Goal: Task Accomplishment & Management: Use online tool/utility

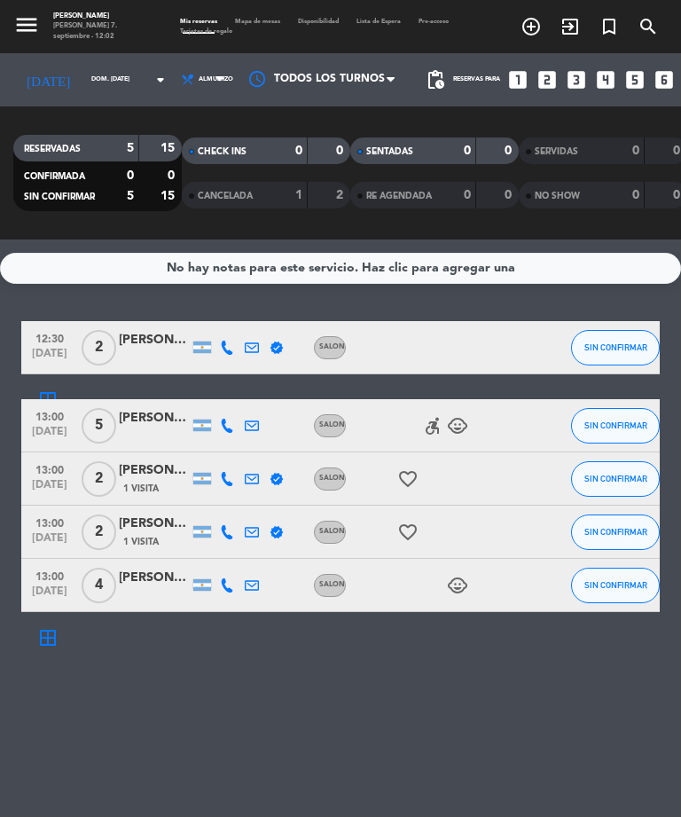
click at [433, 424] on icon "accessible_forward" at bounding box center [432, 425] width 21 height 21
click at [459, 418] on icon "child_care" at bounding box center [457, 425] width 21 height 21
click at [453, 589] on icon "child_care" at bounding box center [457, 585] width 21 height 21
click at [594, 77] on icon "looks_4" at bounding box center [605, 79] width 23 height 23
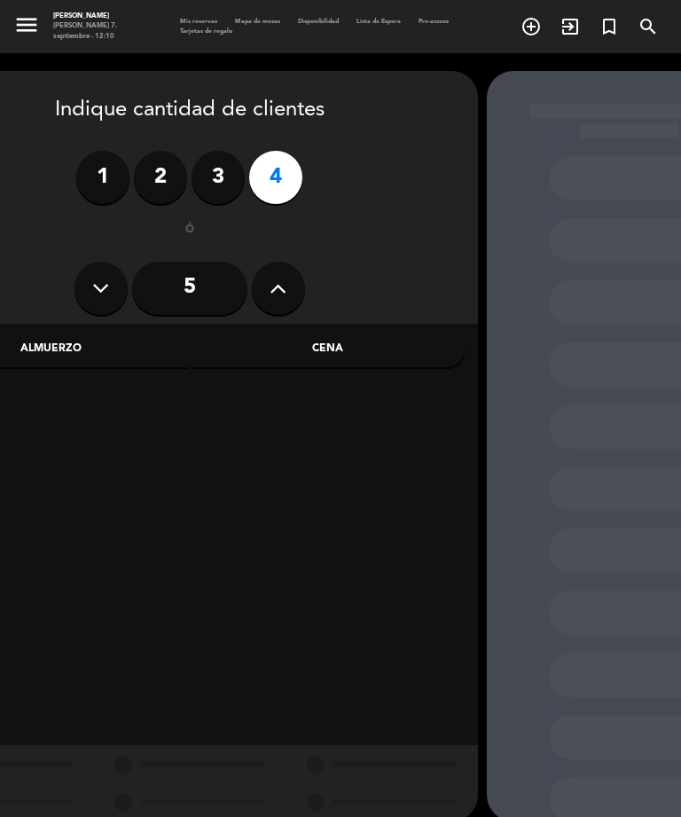
click at [286, 171] on label "4" at bounding box center [275, 177] width 53 height 53
click at [59, 347] on div "Almuerzo" at bounding box center [51, 349] width 273 height 35
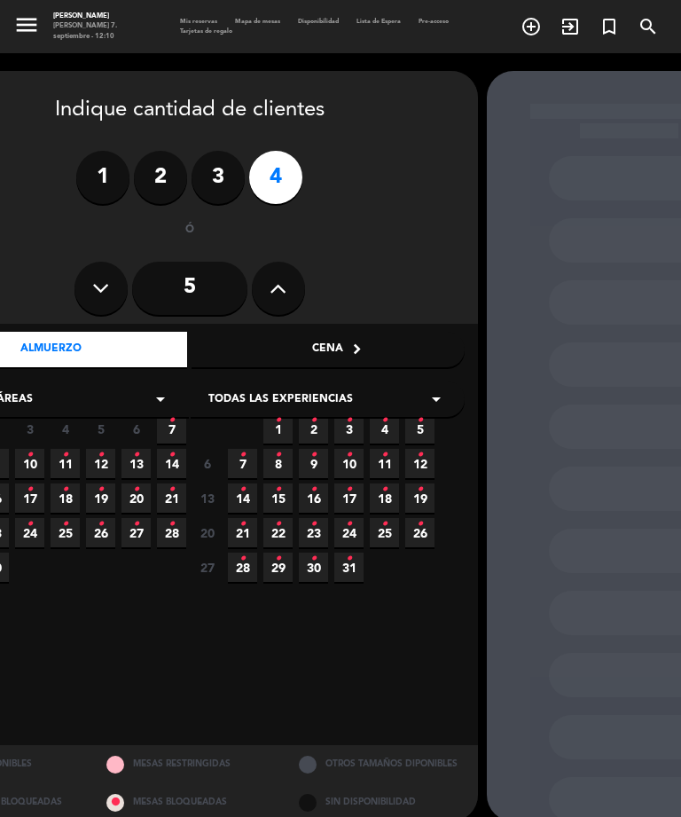
click at [174, 424] on icon "•" at bounding box center [172, 420] width 6 height 28
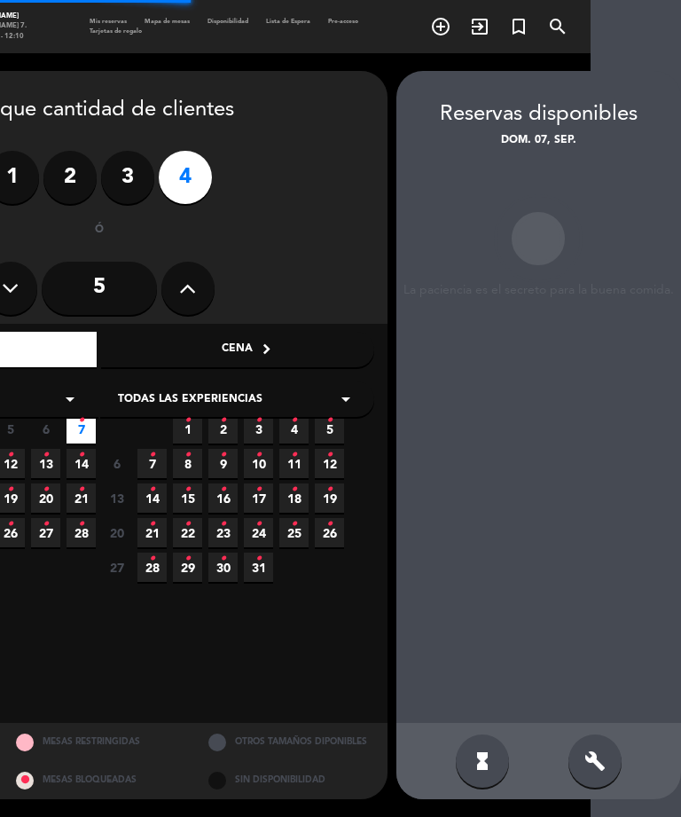
scroll to position [57, 0]
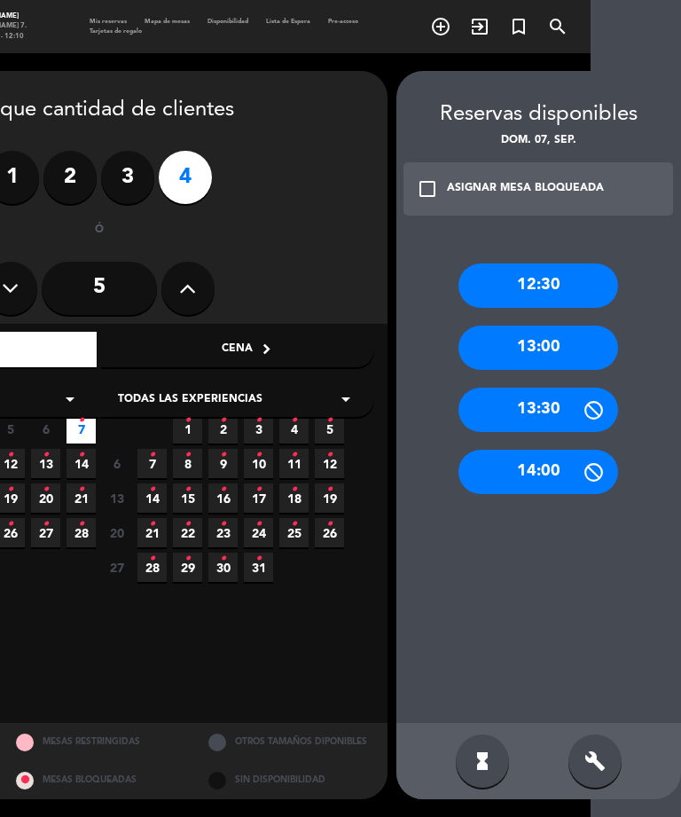
click at [574, 325] on div "13:00" at bounding box center [539, 347] width 160 height 44
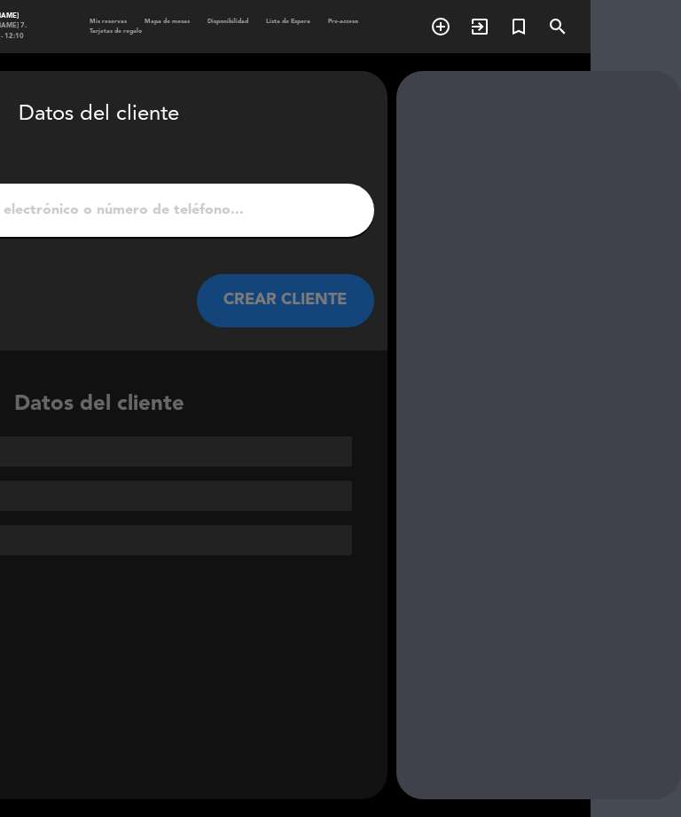
click at [299, 198] on input "1" at bounding box center [99, 210] width 523 height 25
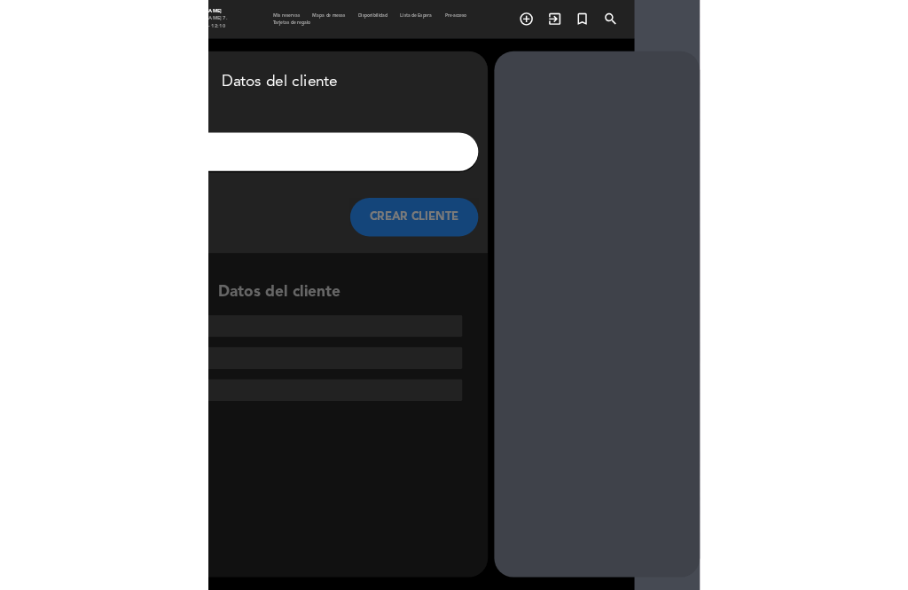
scroll to position [0, 0]
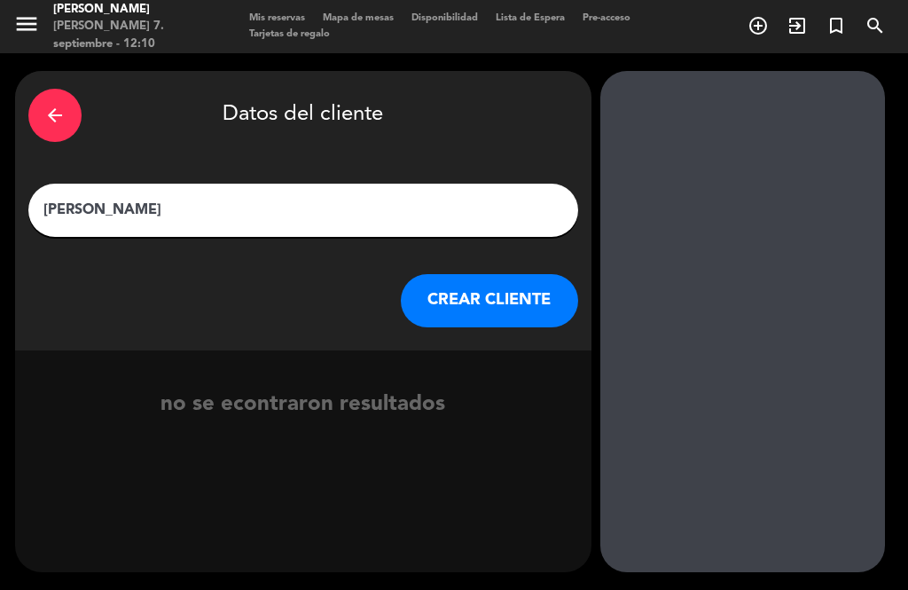
click at [152, 198] on input "Horacio" at bounding box center [303, 210] width 523 height 25
type input "[PERSON_NAME]"
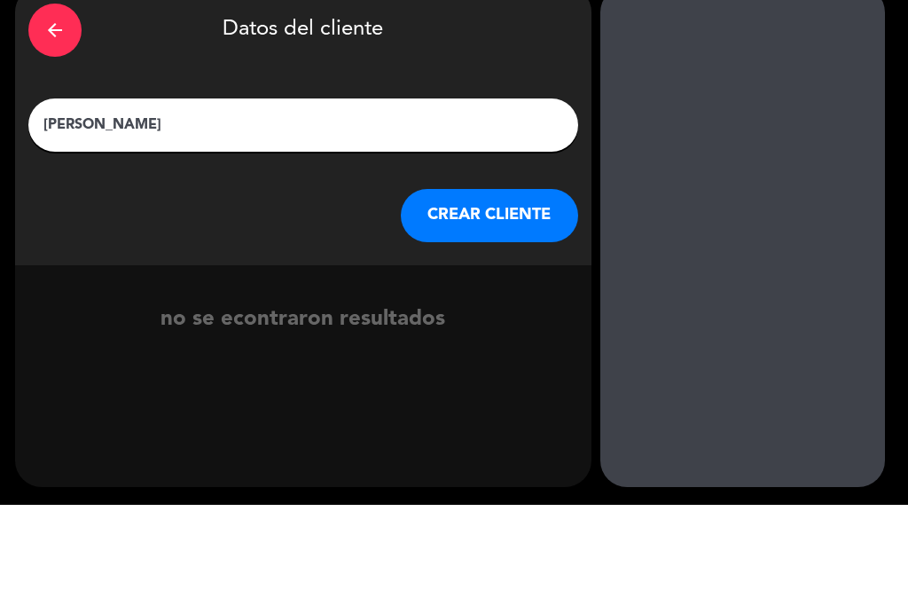
click at [502, 274] on button "CREAR CLIENTE" at bounding box center [489, 300] width 177 height 53
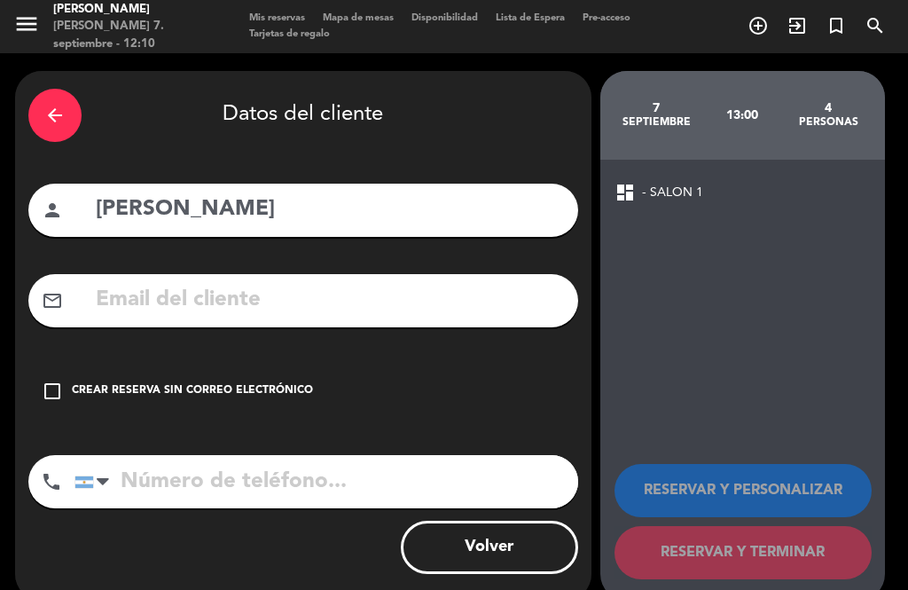
click at [239, 282] on input "text" at bounding box center [329, 300] width 471 height 36
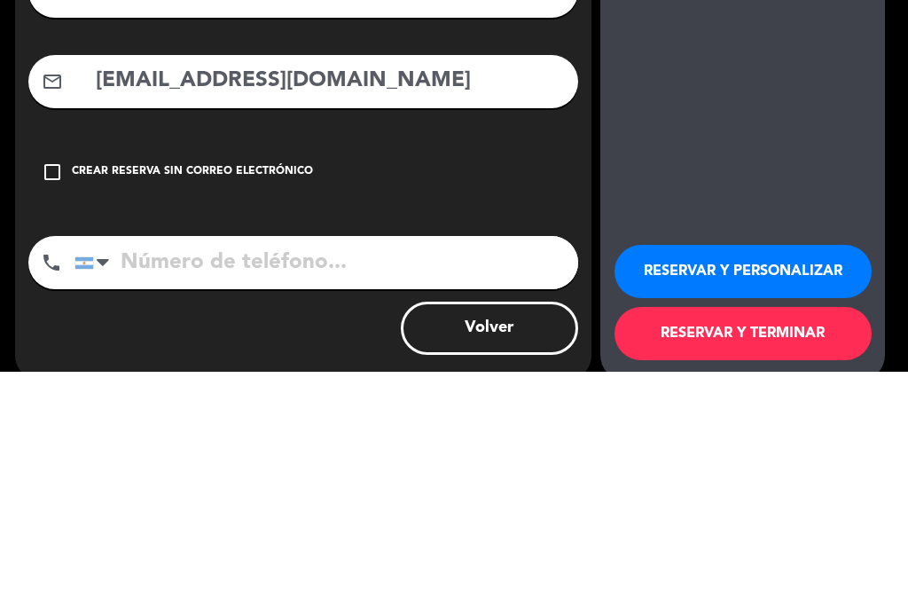
type input "[EMAIL_ADDRESS][DOMAIN_NAME]"
click at [273, 455] on input "tel" at bounding box center [326, 481] width 504 height 53
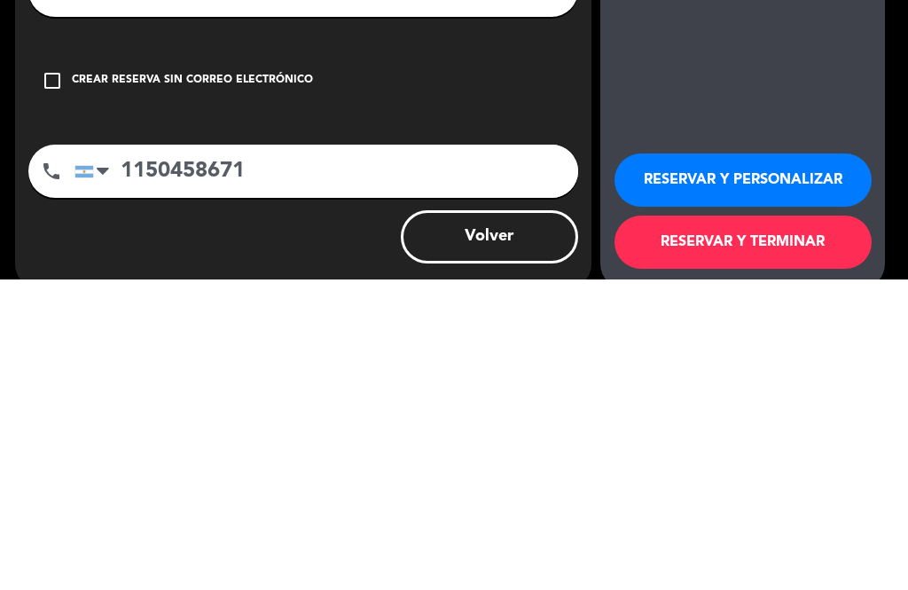
type input "1150458671"
click at [680, 464] on button "RESERVAR Y PERSONALIZAR" at bounding box center [743, 490] width 257 height 53
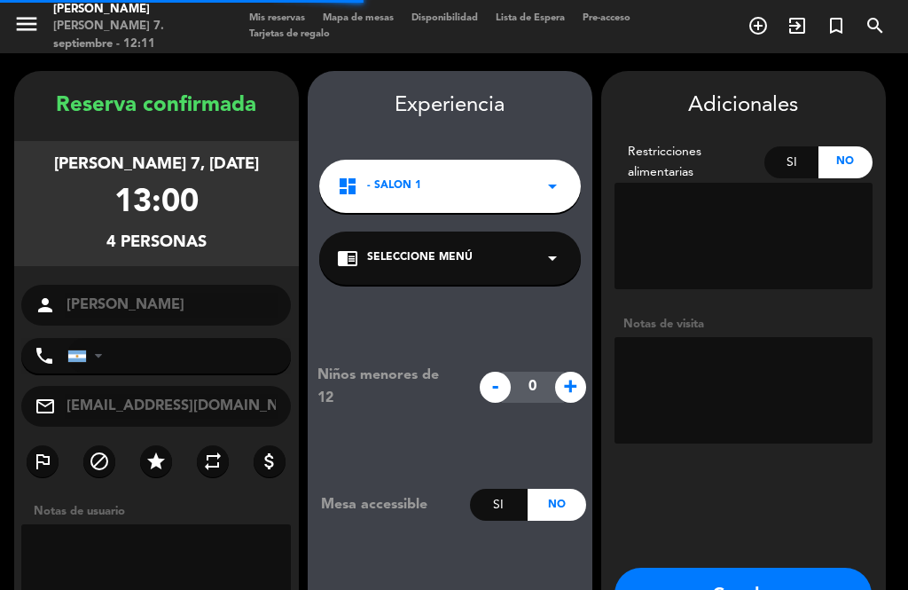
type input "[PHONE_NUMBER]"
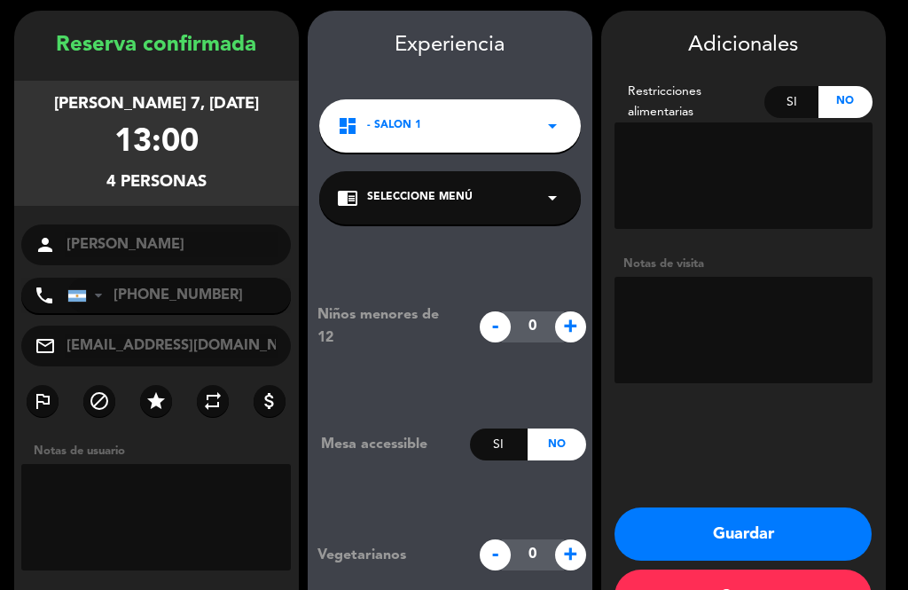
scroll to position [62, 0]
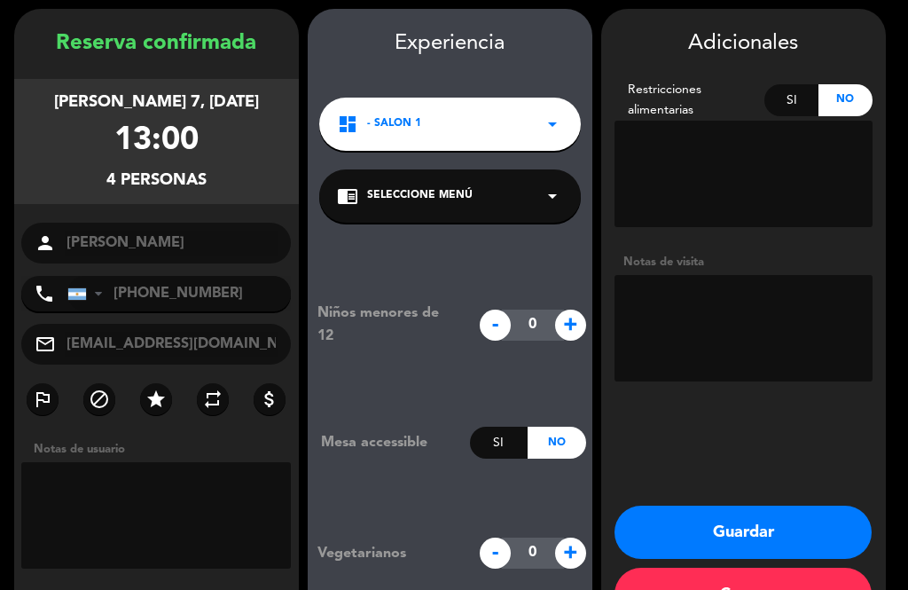
click at [521, 195] on div "chrome_reader_mode Seleccione Menú arrow_drop_down" at bounding box center [450, 195] width 262 height 53
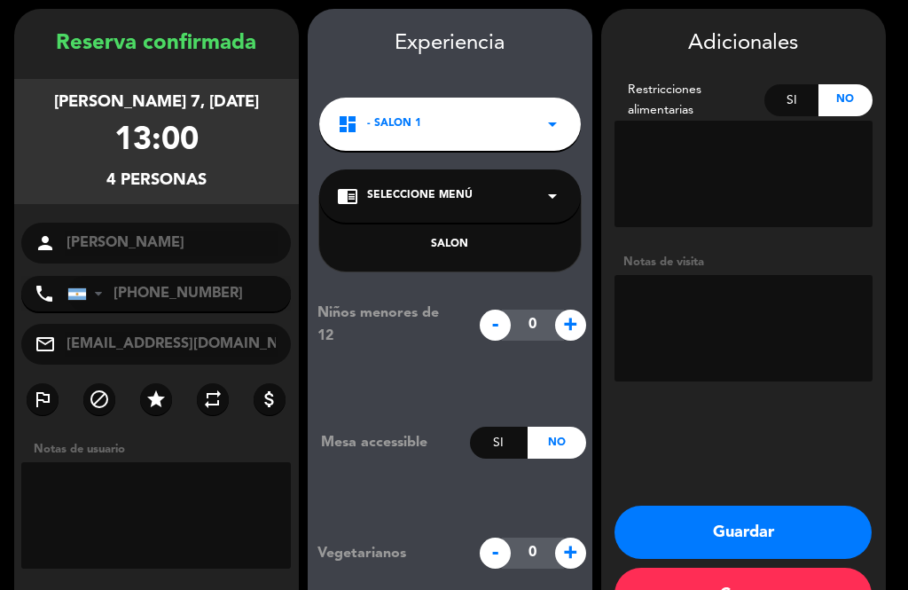
click at [445, 242] on div "SALON" at bounding box center [450, 245] width 226 height 18
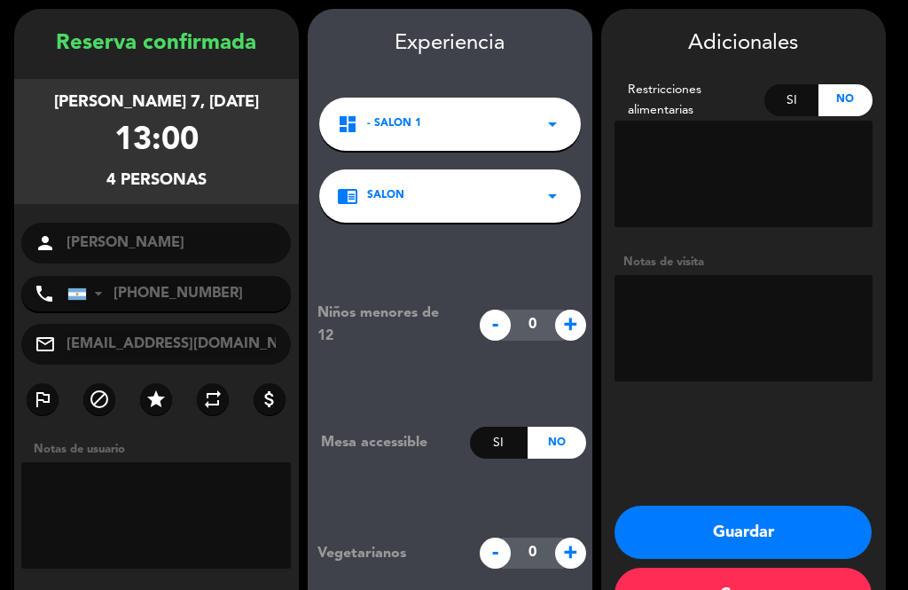
click at [680, 514] on button "Guardar" at bounding box center [743, 532] width 257 height 53
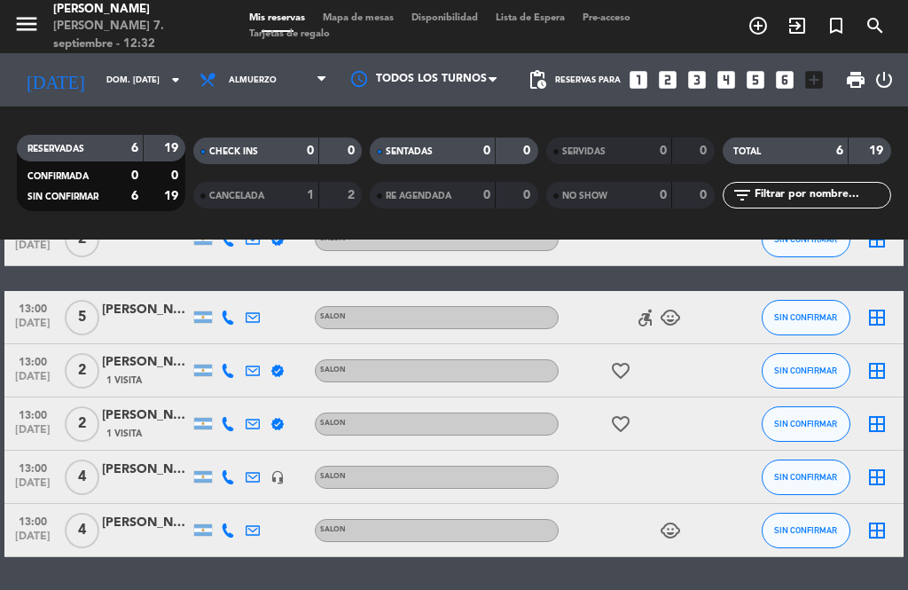
scroll to position [107, 0]
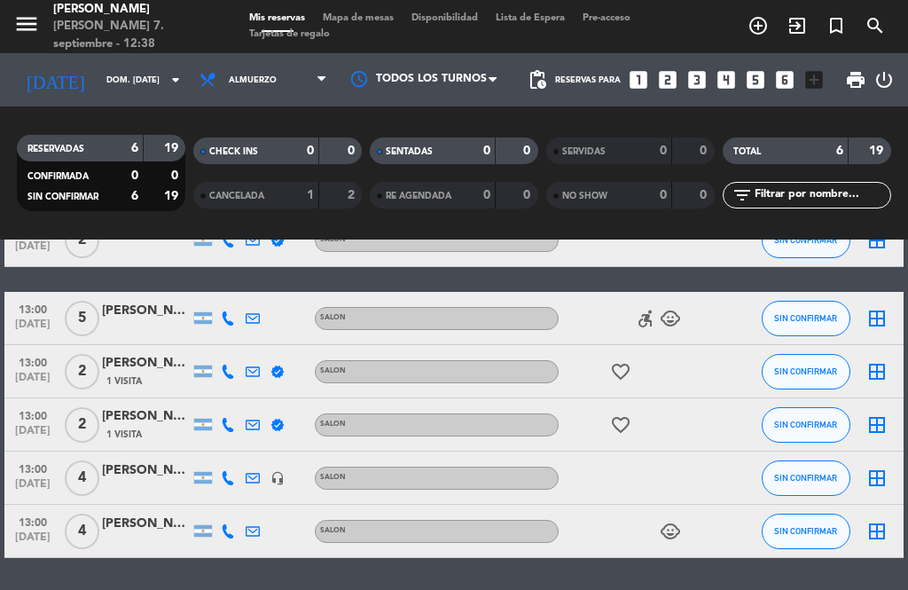
click at [790, 580] on div "No hay notas para este servicio. Haz clic para agregar una 12:30 [DATE] 2 [PERS…" at bounding box center [454, 414] width 908 height 350
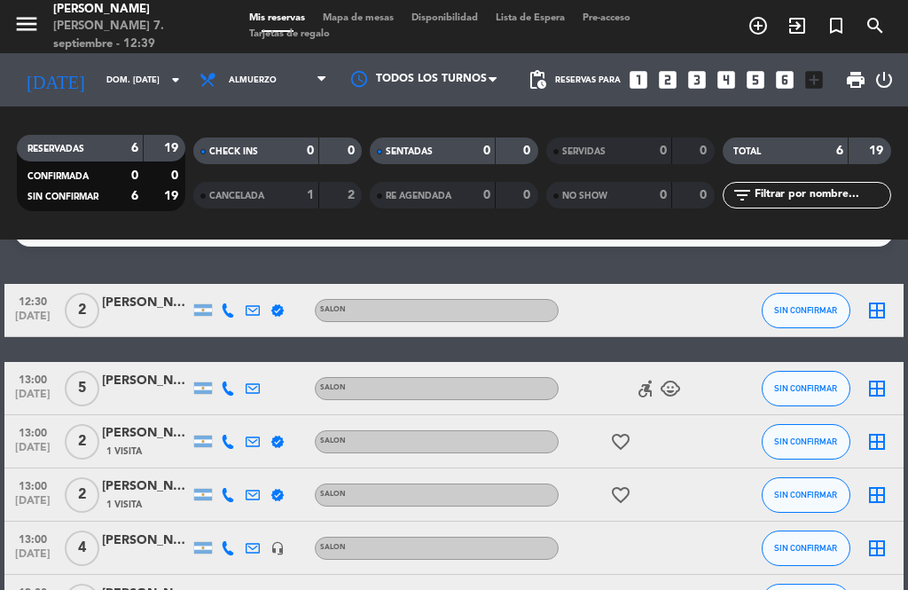
click at [805, 313] on span "SIN CONFIRMAR" at bounding box center [805, 310] width 63 height 10
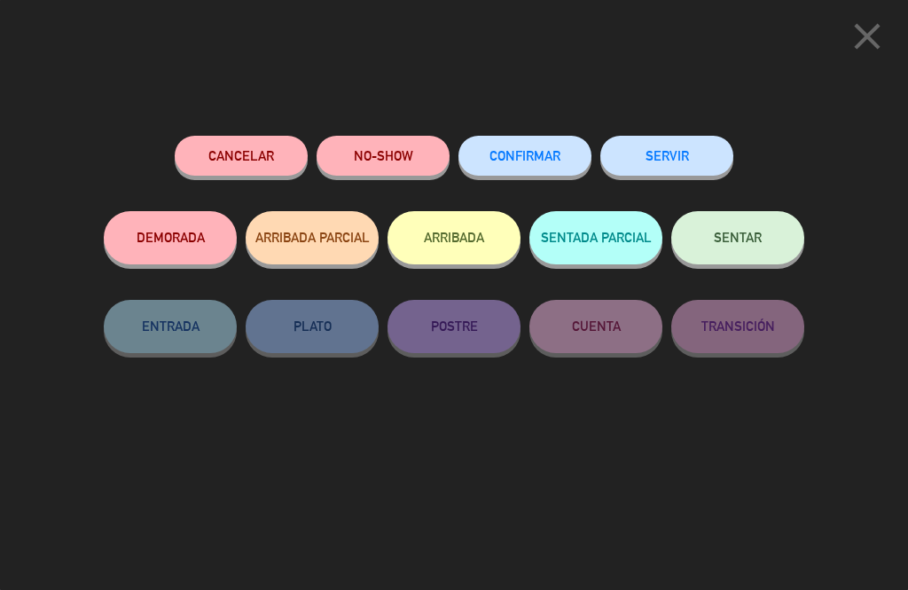
click at [745, 244] on button "SENTAR" at bounding box center [737, 237] width 133 height 53
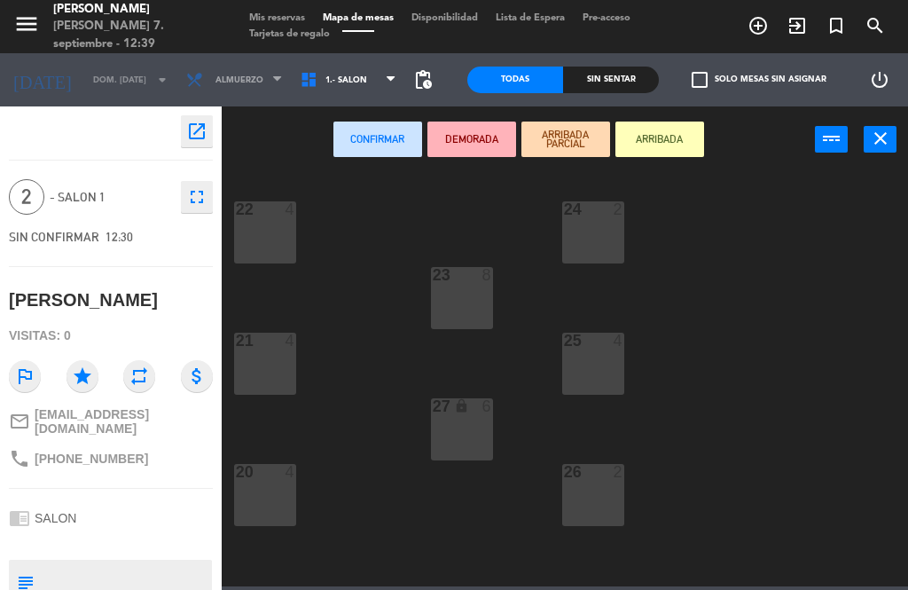
click at [600, 228] on div "24 2" at bounding box center [593, 232] width 62 height 62
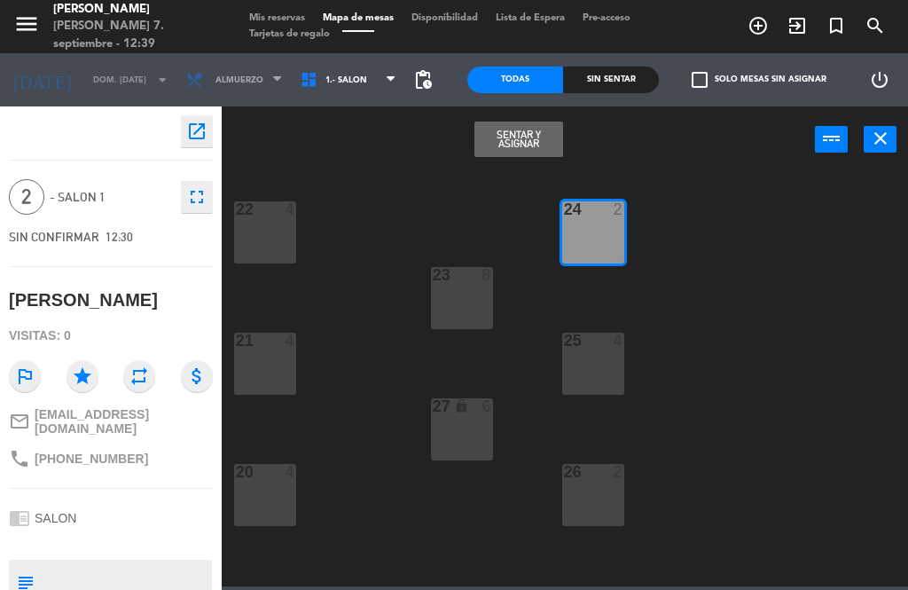
click at [521, 146] on button "Sentar y Asignar" at bounding box center [518, 139] width 89 height 35
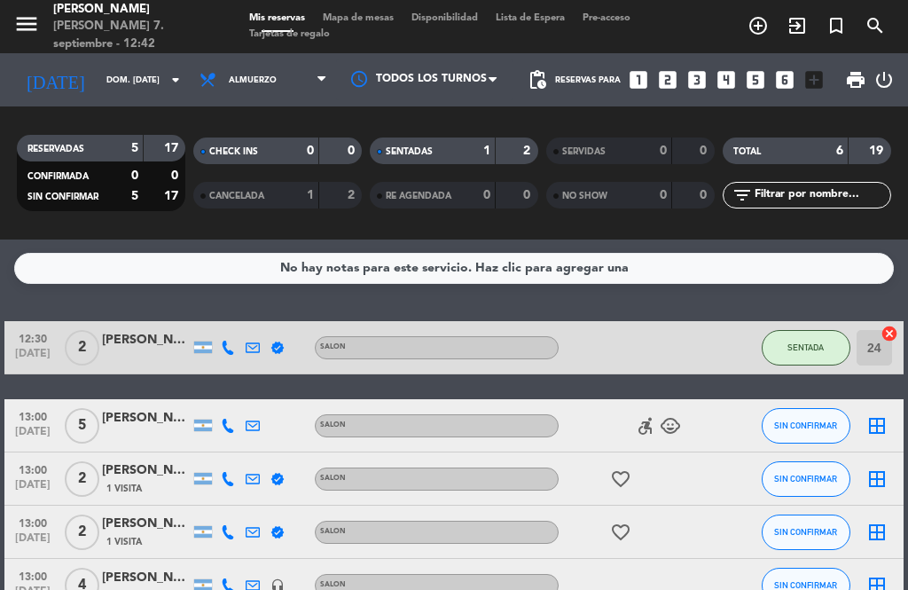
click at [765, 27] on icon "add_circle_outline" at bounding box center [758, 25] width 21 height 21
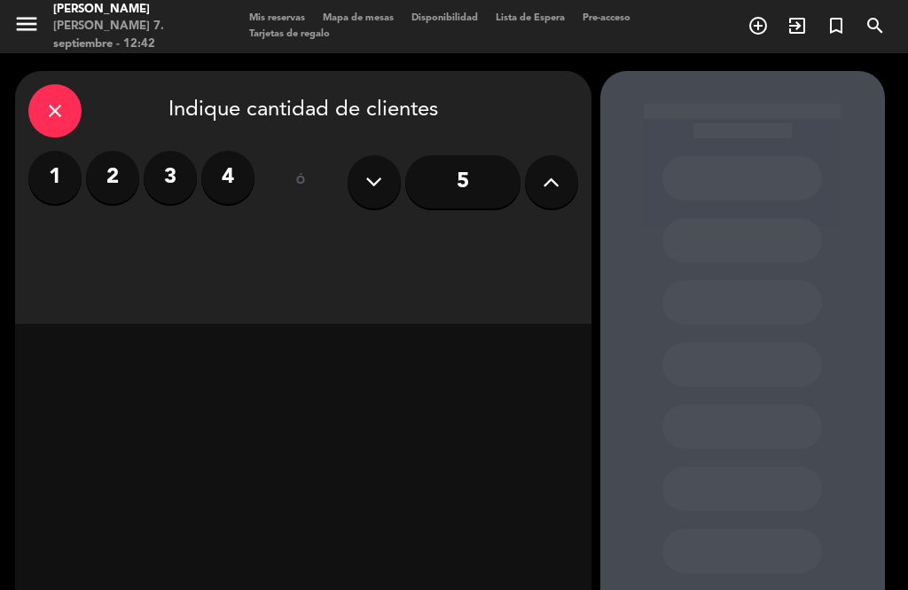
click at [166, 187] on label "3" at bounding box center [170, 177] width 53 height 53
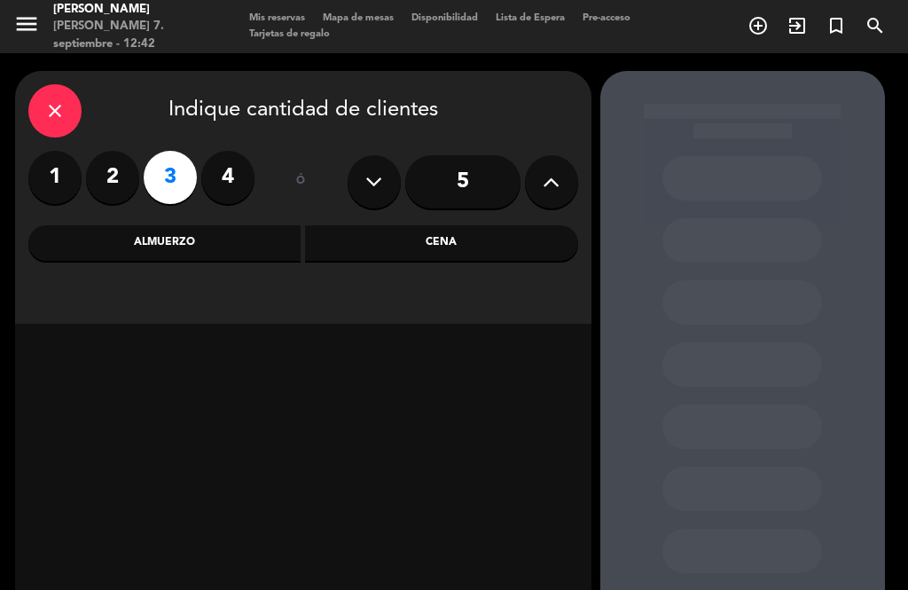
click at [203, 248] on div "Almuerzo" at bounding box center [164, 242] width 273 height 35
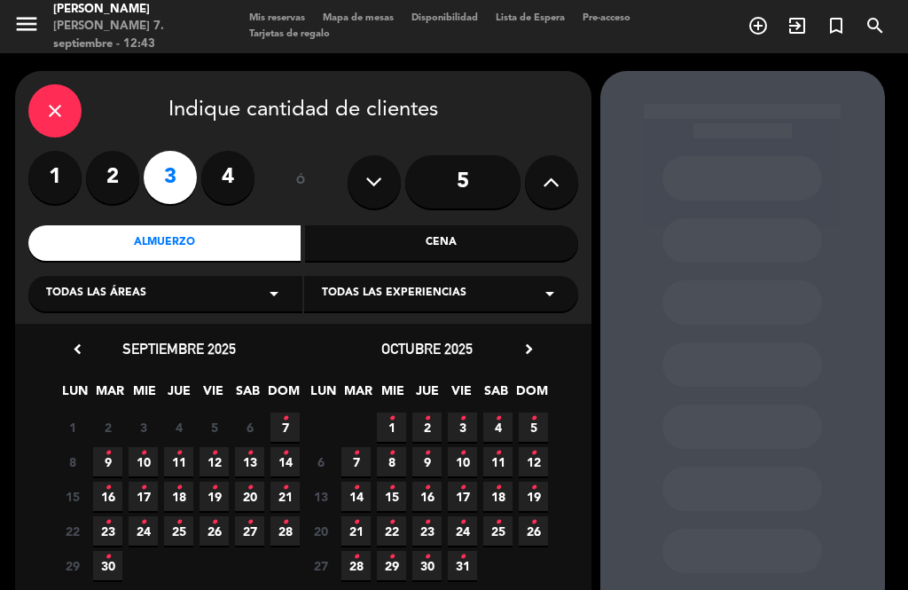
click at [278, 422] on span "7 •" at bounding box center [285, 426] width 29 height 29
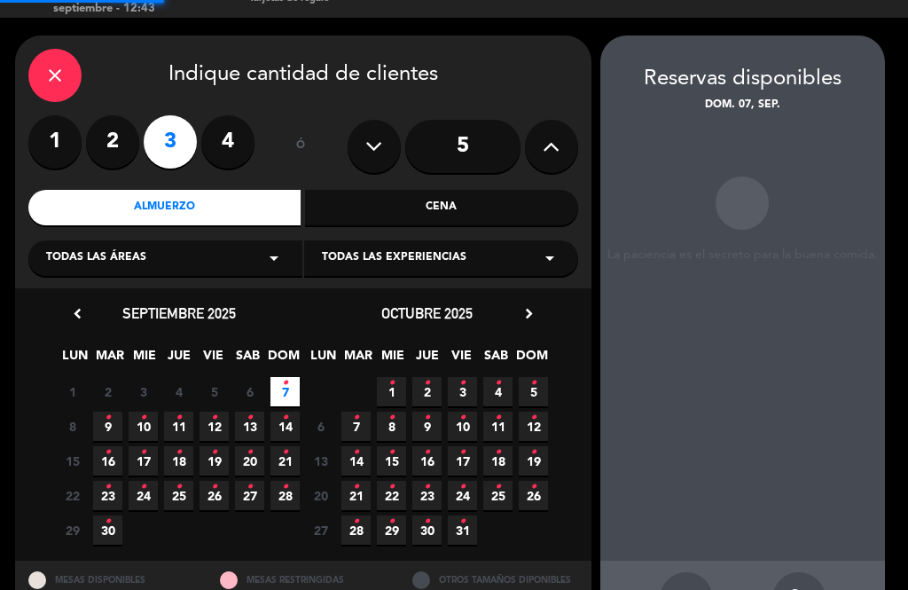
scroll to position [27, 0]
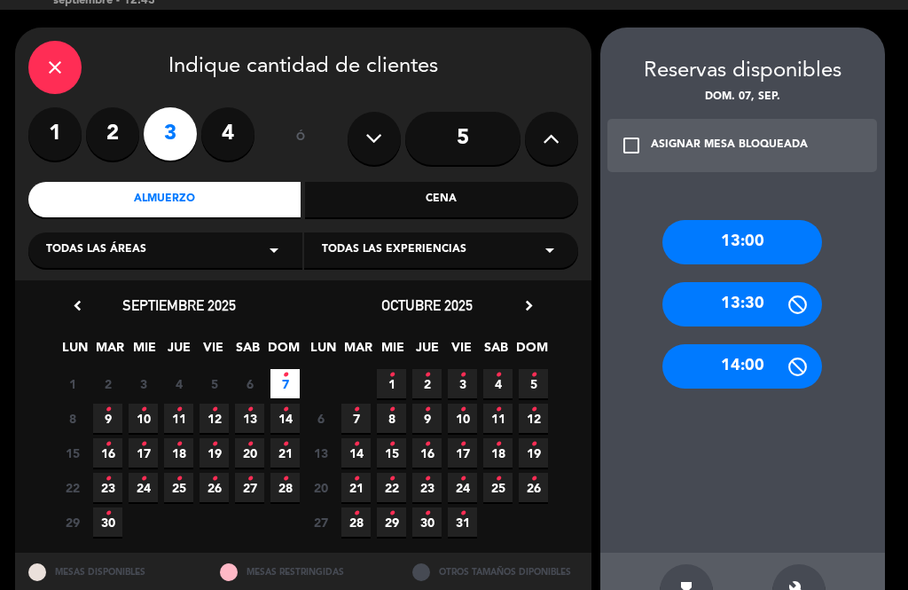
click at [726, 220] on div "13:00" at bounding box center [743, 242] width 160 height 44
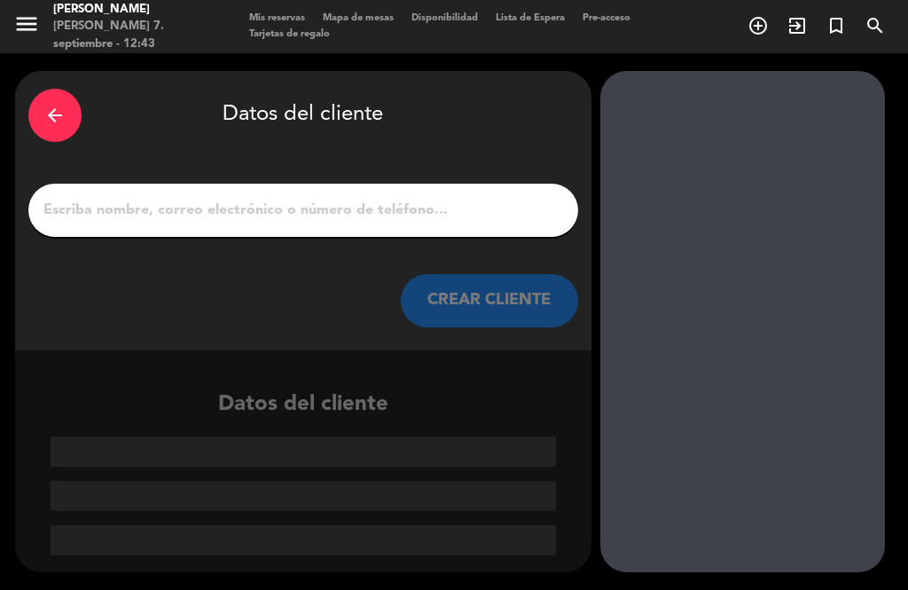
scroll to position [0, 0]
click at [279, 198] on input "1" at bounding box center [303, 210] width 523 height 25
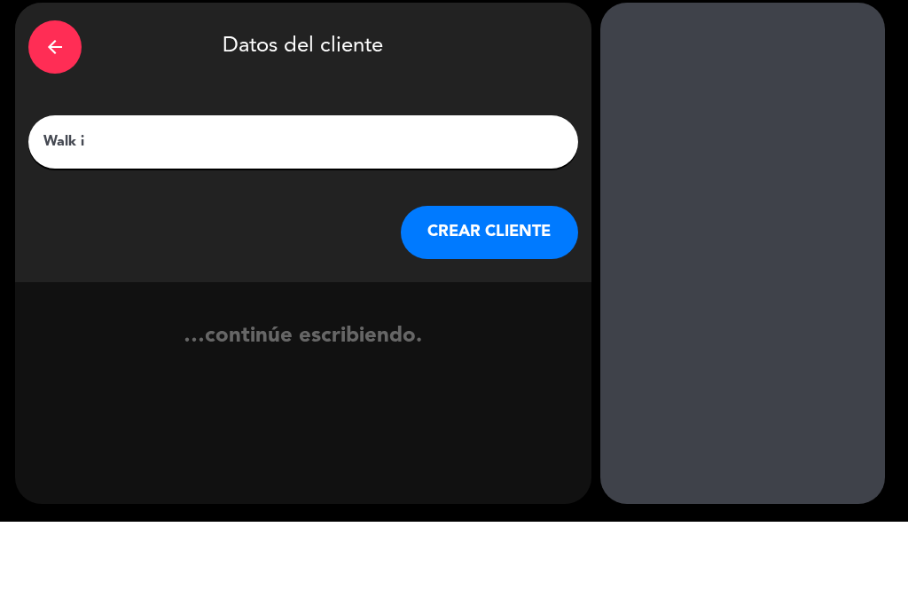
type input "Walk in"
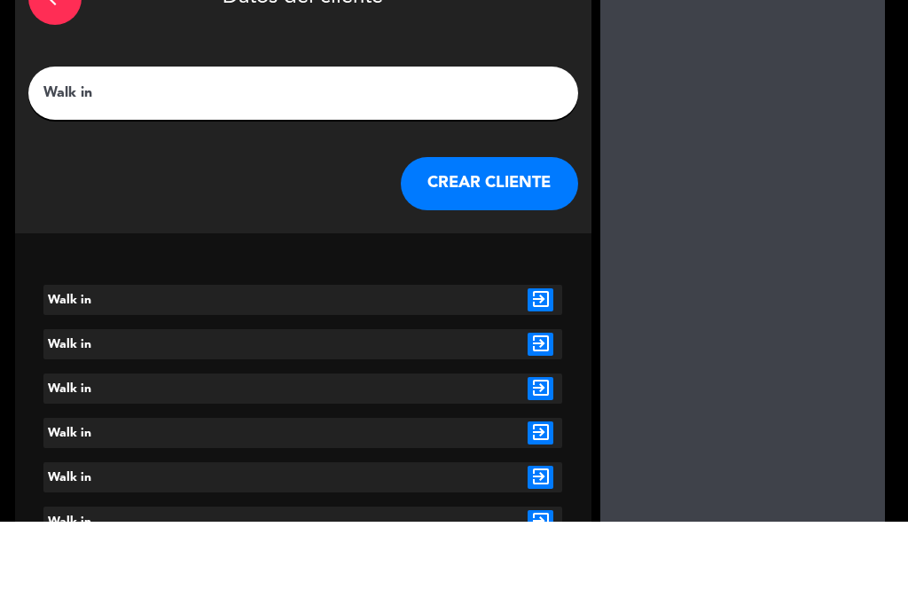
scroll to position [43, 0]
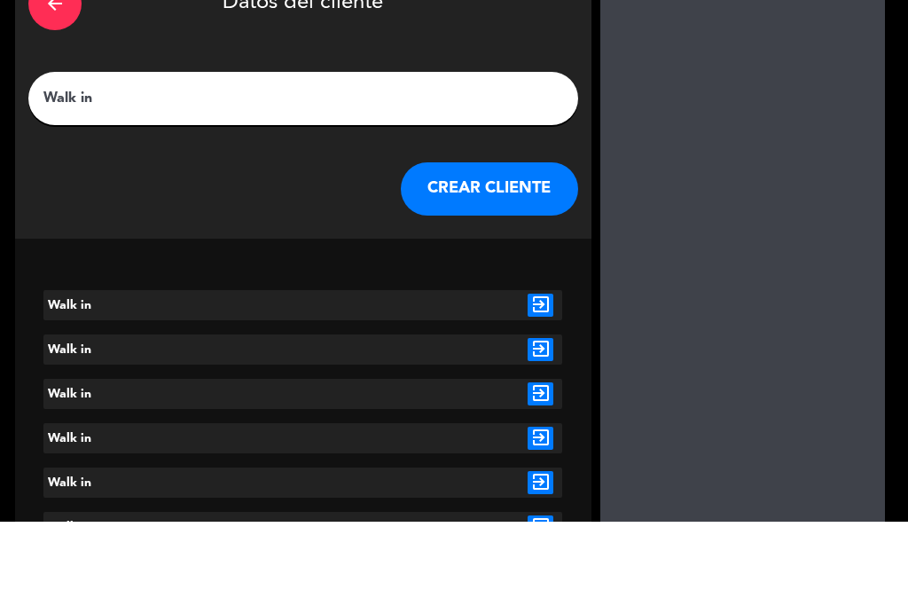
click at [222, 154] on input "Walk in" at bounding box center [303, 166] width 523 height 25
click at [471, 231] on button "CREAR CLIENTE" at bounding box center [489, 257] width 177 height 53
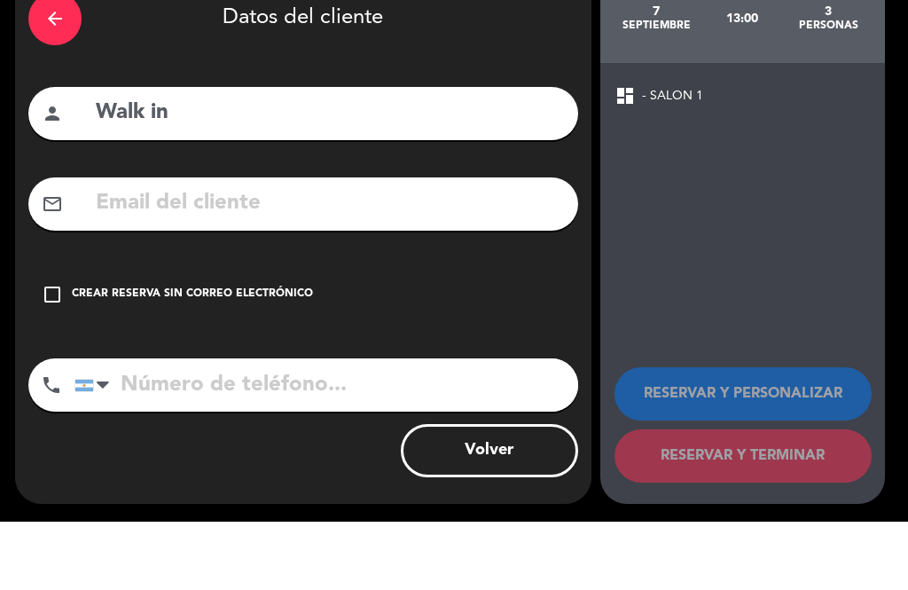
scroll to position [0, 0]
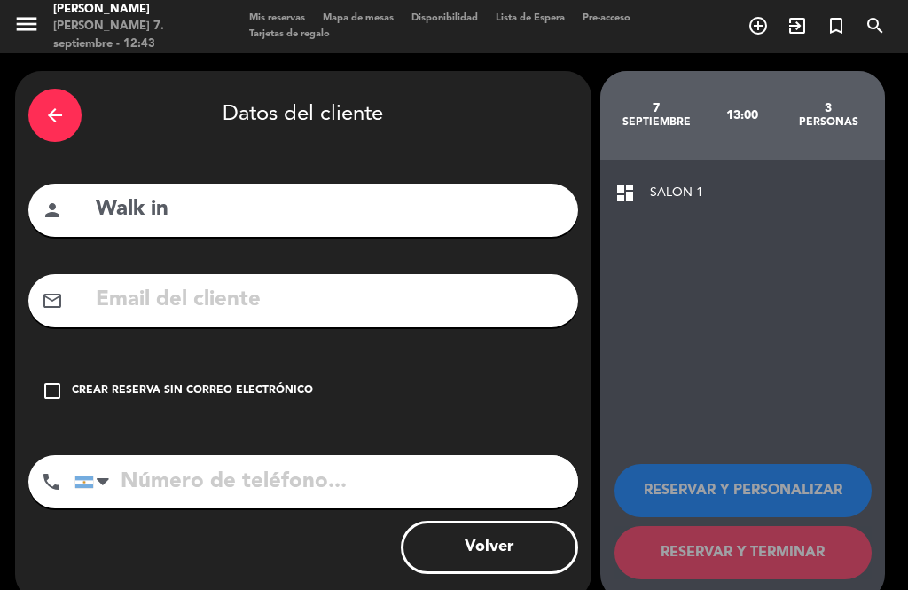
click at [44, 380] on icon "check_box_outline_blank" at bounding box center [52, 390] width 21 height 21
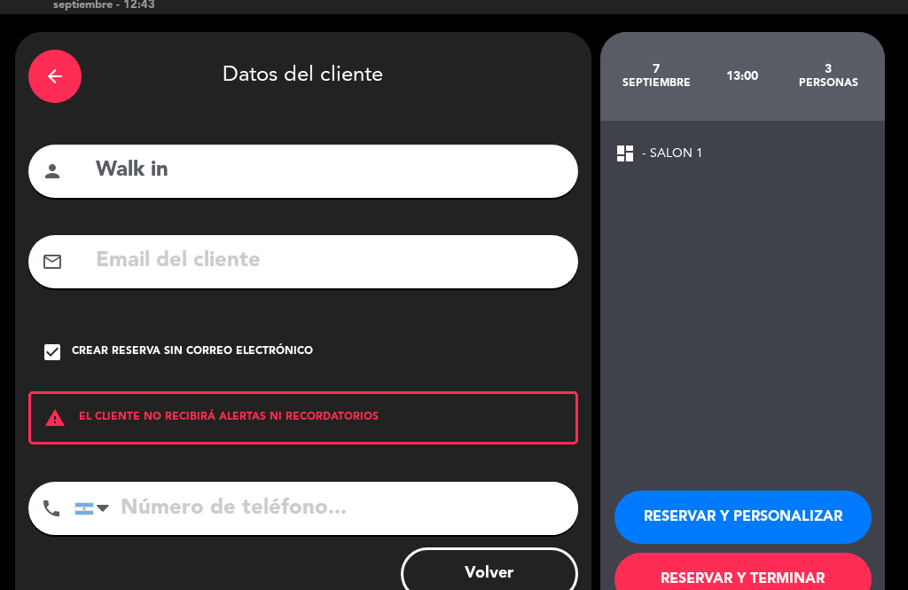
scroll to position [37, 0]
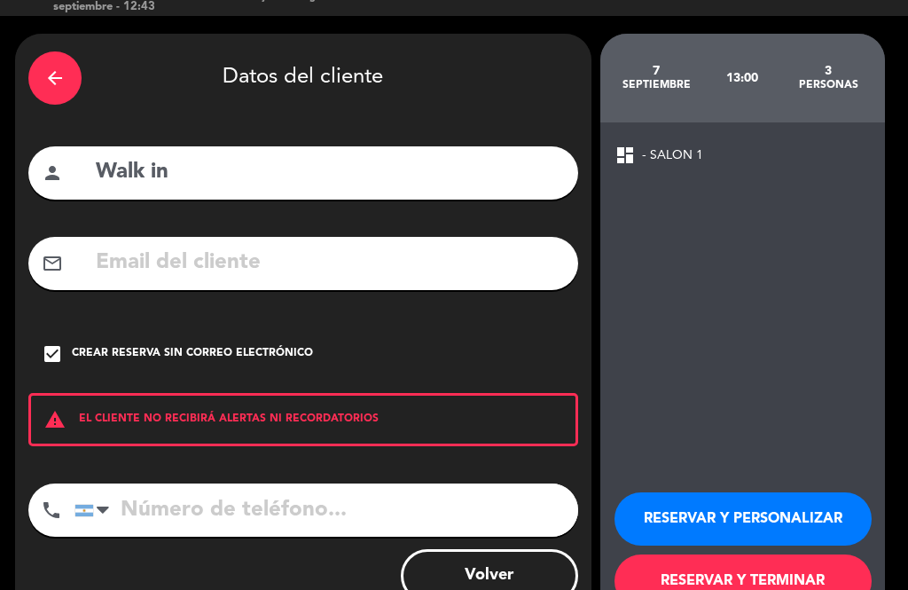
click at [251, 483] on input "tel" at bounding box center [326, 509] width 504 height 53
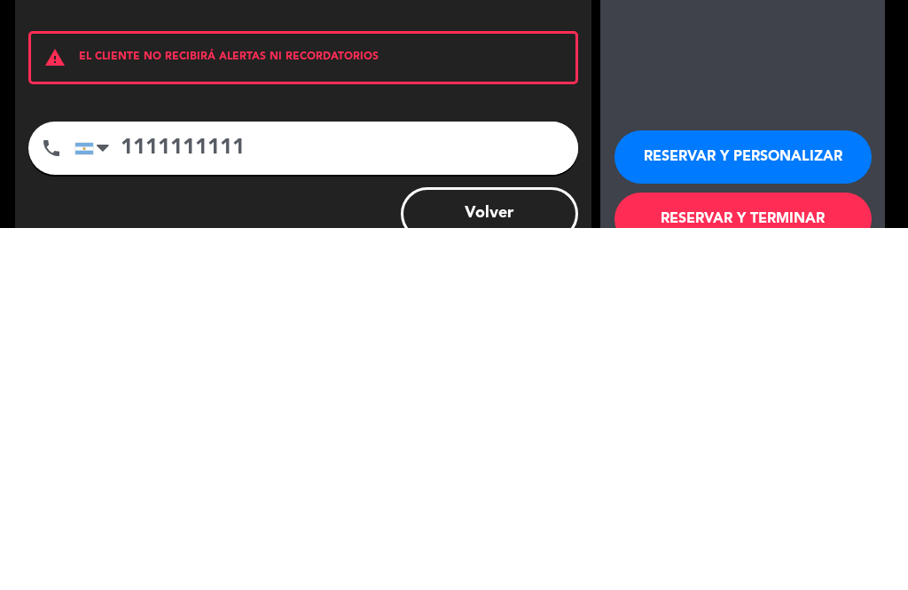
type input "1111111111"
click at [767, 554] on button "RESERVAR Y TERMINAR" at bounding box center [743, 580] width 257 height 53
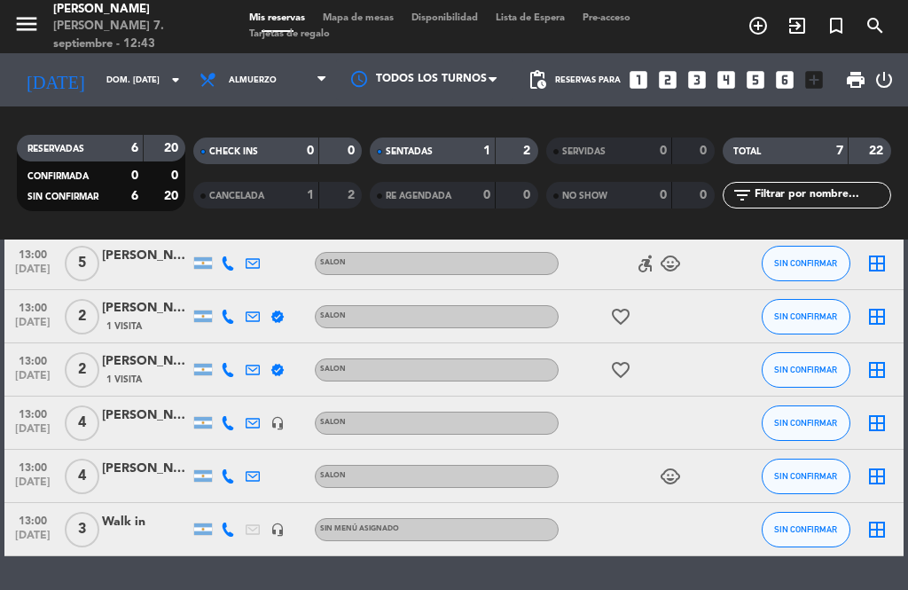
scroll to position [161, 0]
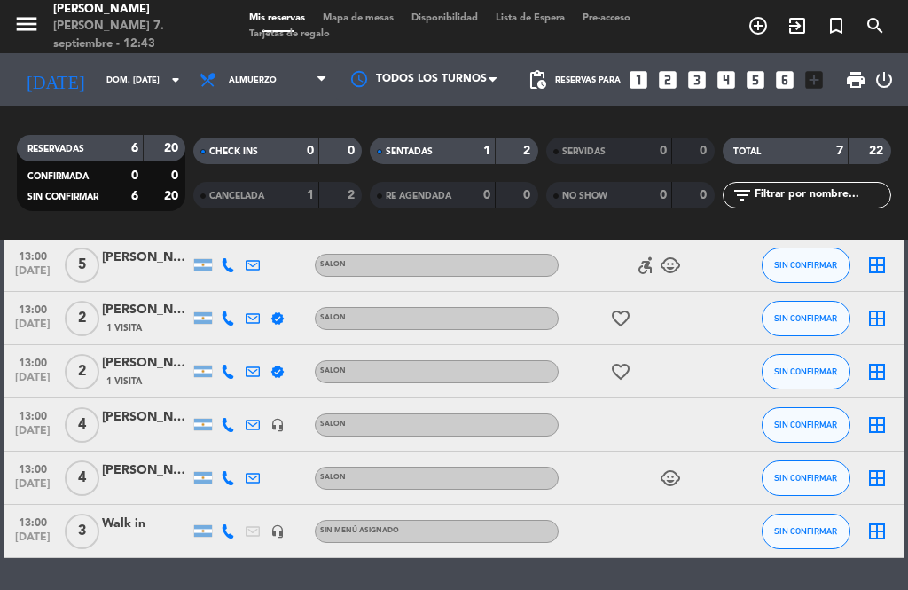
click at [805, 526] on span "SIN CONFIRMAR" at bounding box center [805, 531] width 63 height 10
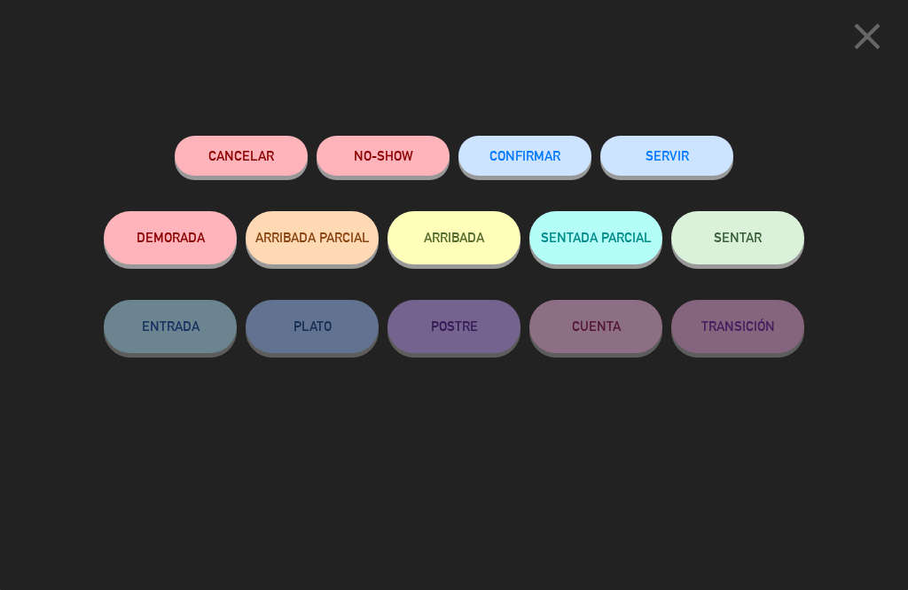
click at [521, 153] on span "CONFIRMAR" at bounding box center [525, 155] width 71 height 15
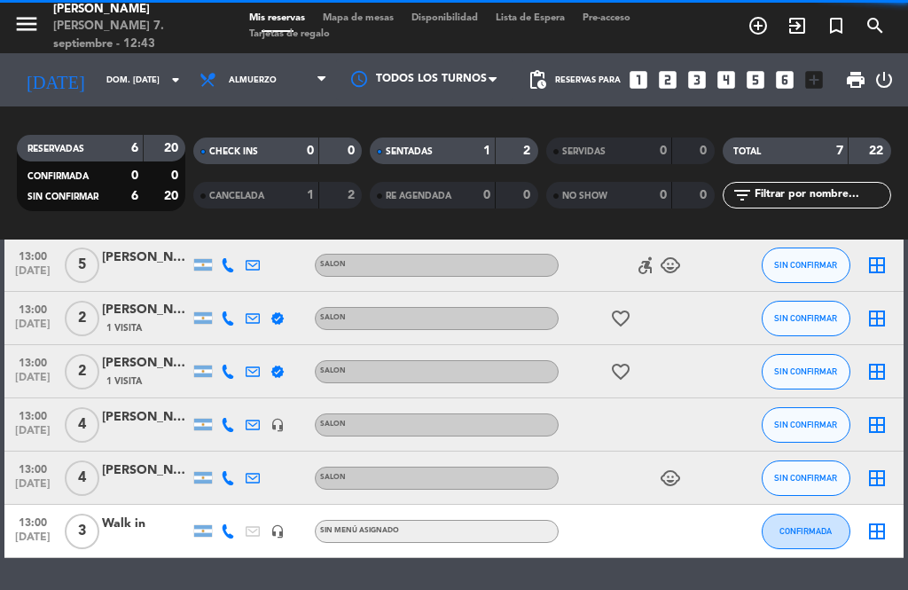
click at [802, 526] on span "CONFIRMADA" at bounding box center [806, 531] width 52 height 10
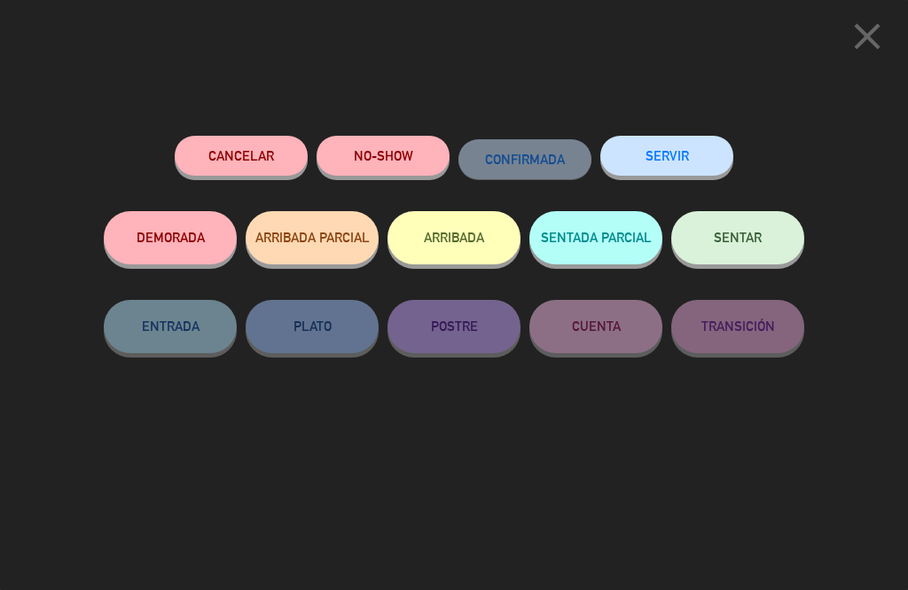
click at [741, 245] on button "SENTAR" at bounding box center [737, 237] width 133 height 53
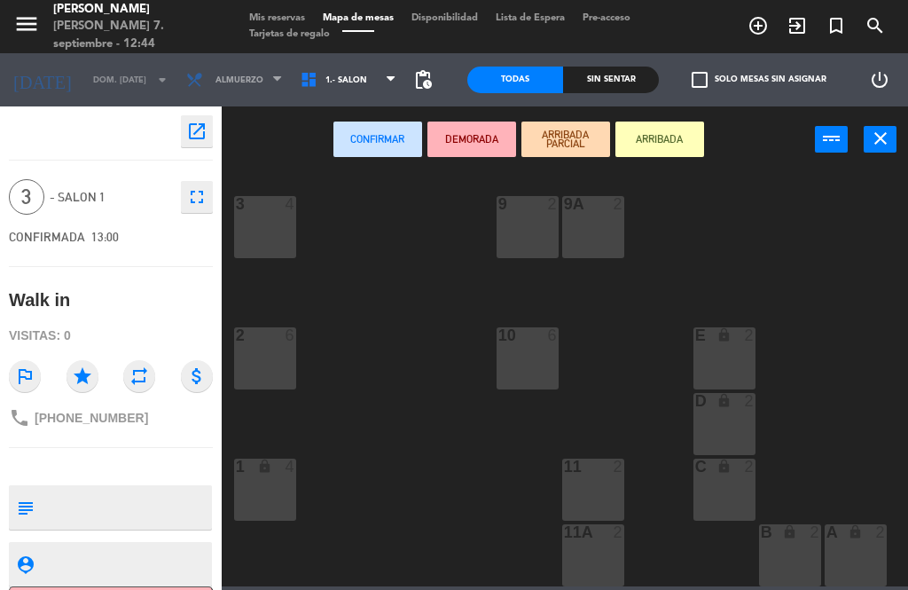
scroll to position [662, 0]
click at [252, 498] on div "1 lock 4" at bounding box center [265, 490] width 62 height 62
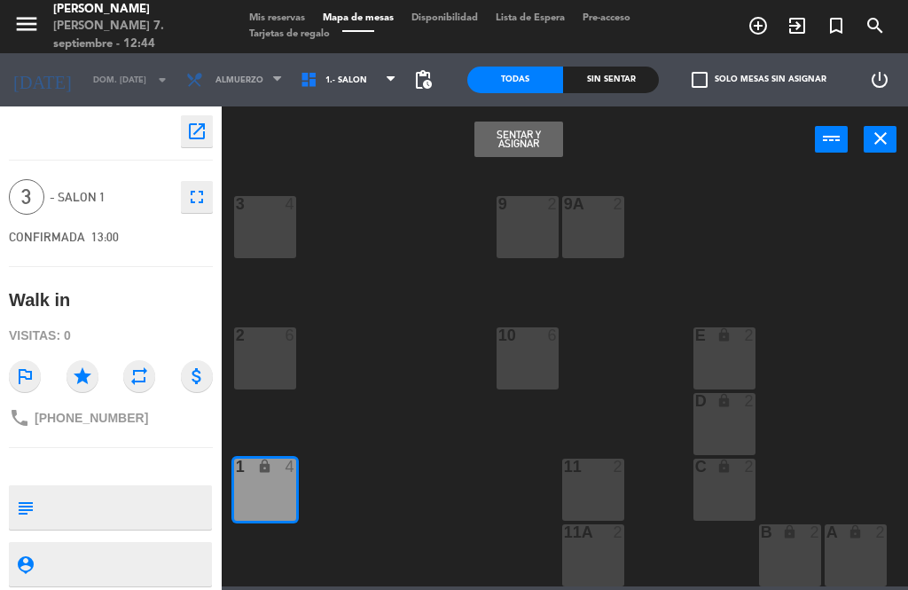
click at [529, 141] on button "Sentar y Asignar" at bounding box center [518, 139] width 89 height 35
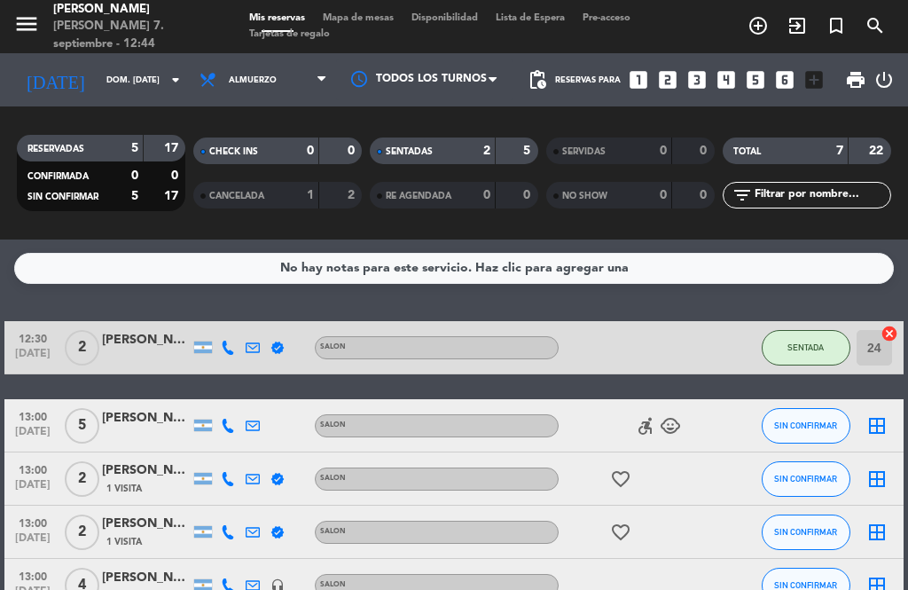
click at [733, 68] on icon "looks_4" at bounding box center [726, 79] width 23 height 23
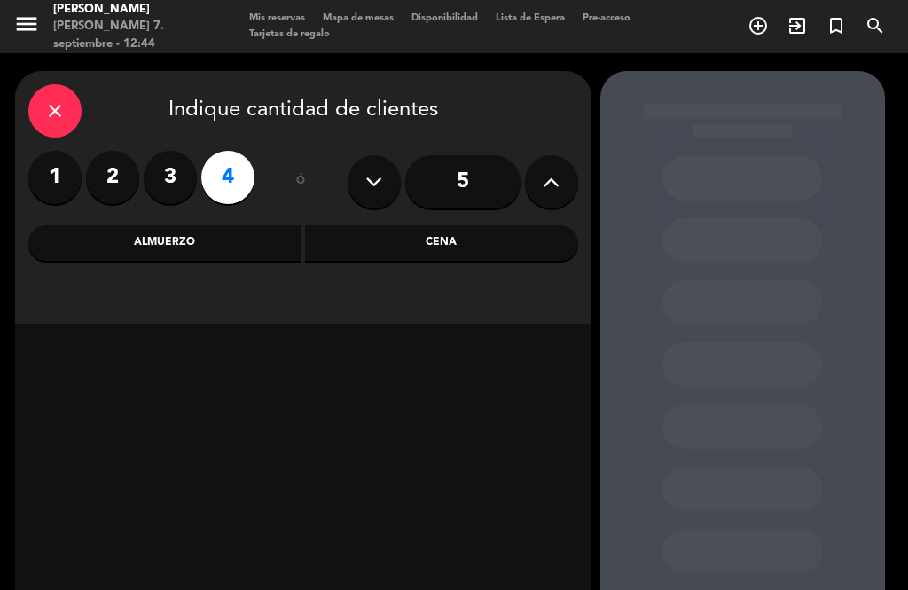
click at [223, 225] on div "Almuerzo" at bounding box center [164, 242] width 273 height 35
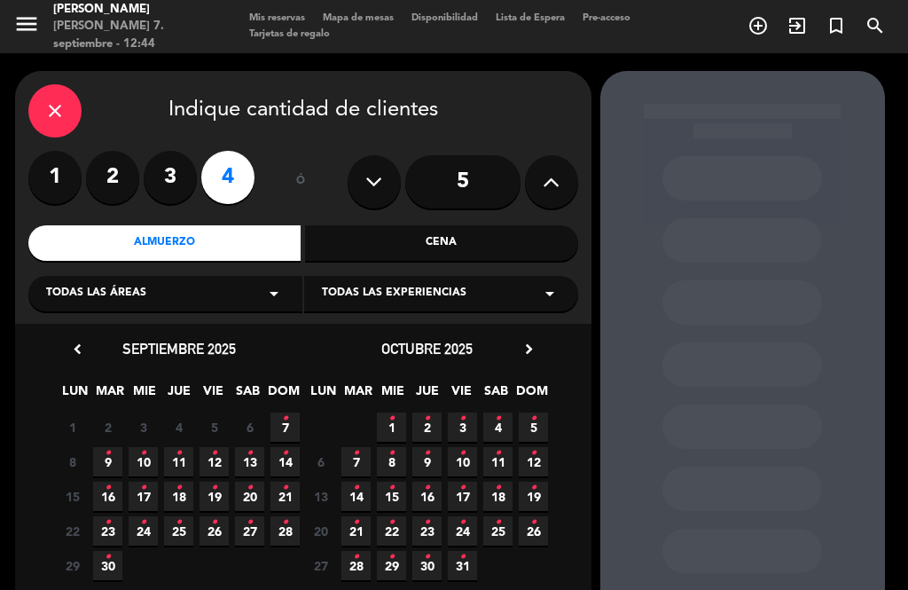
click at [293, 412] on span "7 •" at bounding box center [285, 426] width 29 height 29
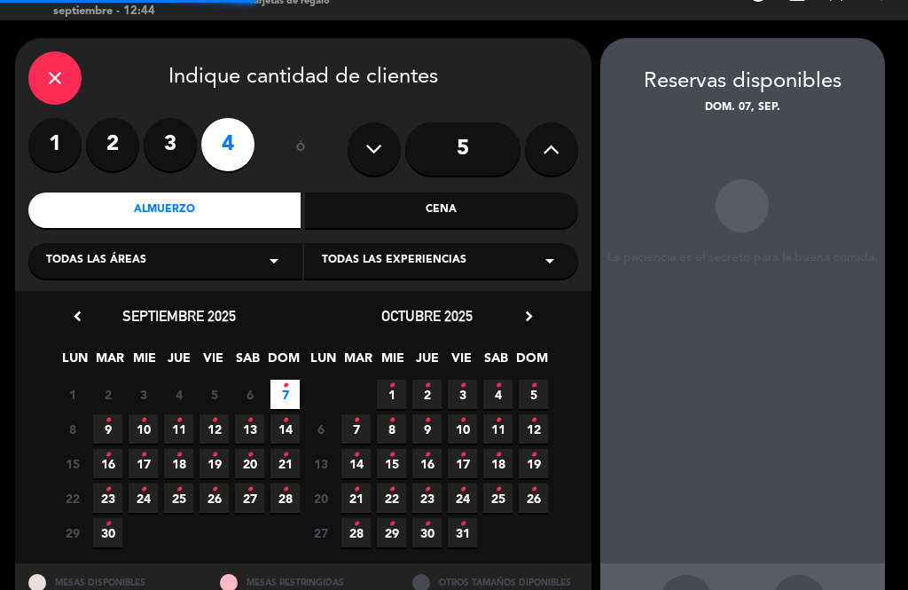
scroll to position [43, 0]
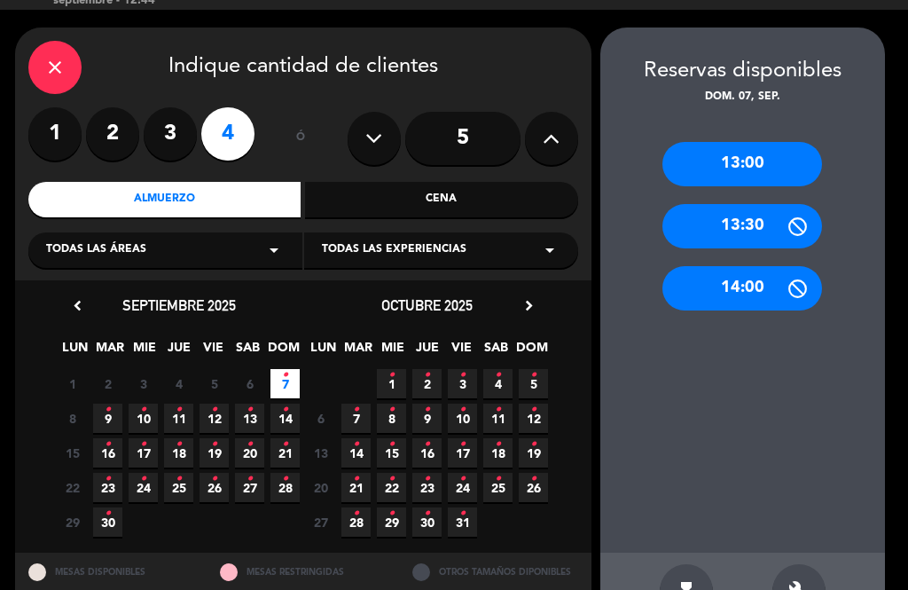
click at [787, 142] on div "13:00" at bounding box center [743, 164] width 160 height 44
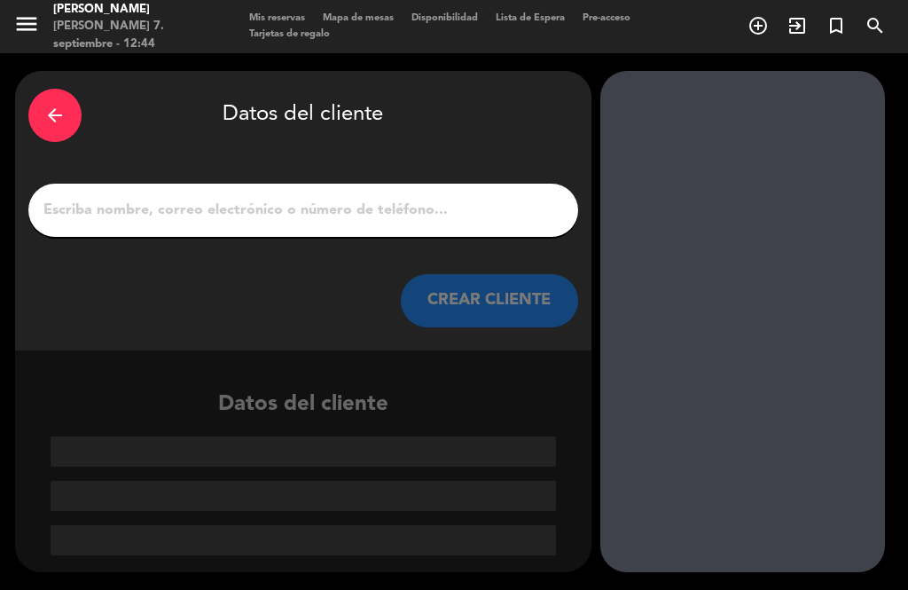
scroll to position [0, 0]
click at [271, 198] on input "1" at bounding box center [303, 210] width 523 height 25
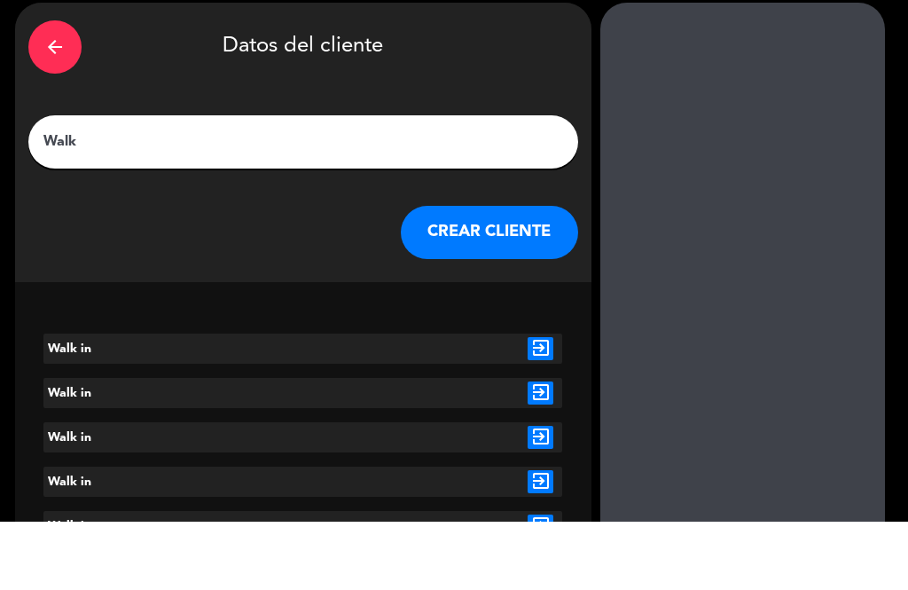
click at [291, 198] on input "Walk" at bounding box center [303, 210] width 523 height 25
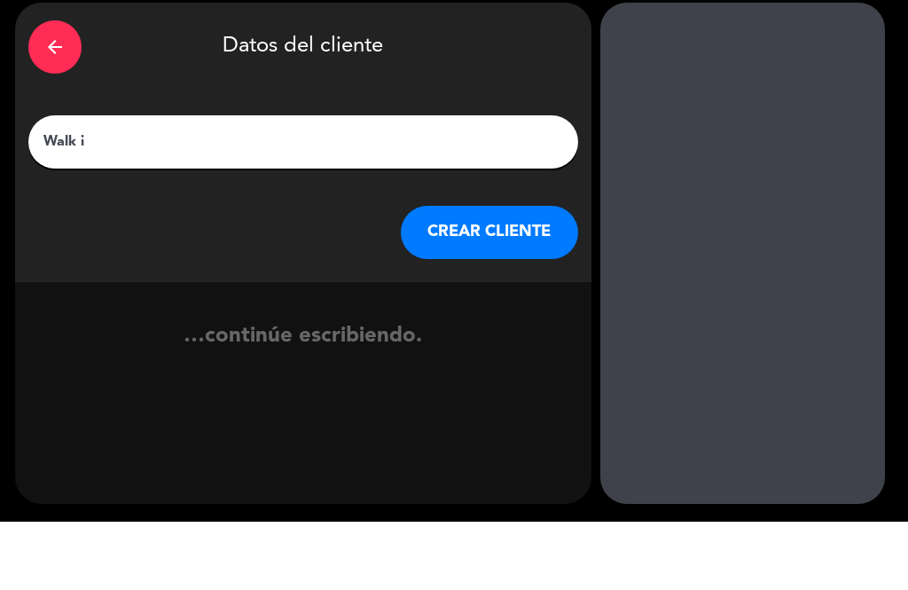
type input "Walk"
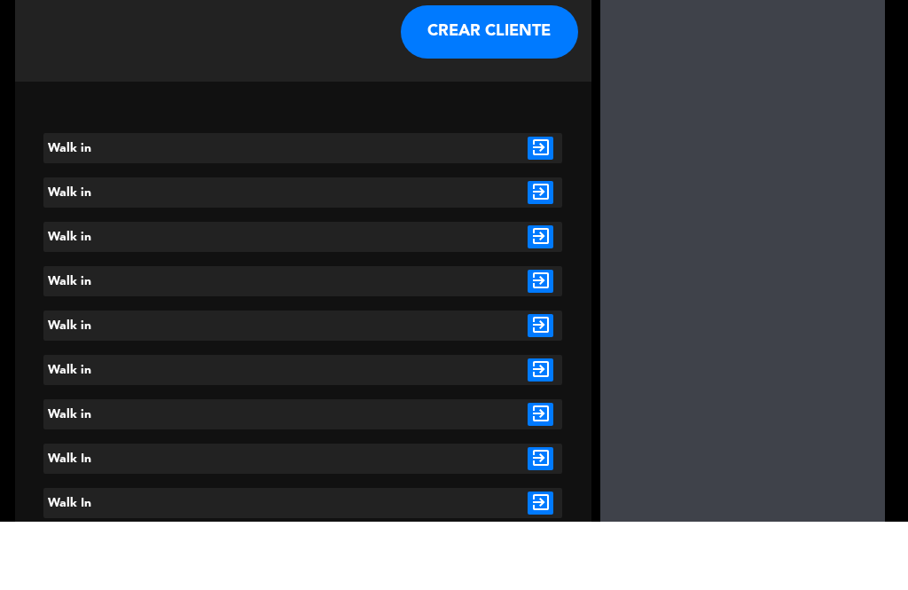
scroll to position [200, 0]
click at [540, 205] on icon "exit_to_app" at bounding box center [541, 216] width 26 height 23
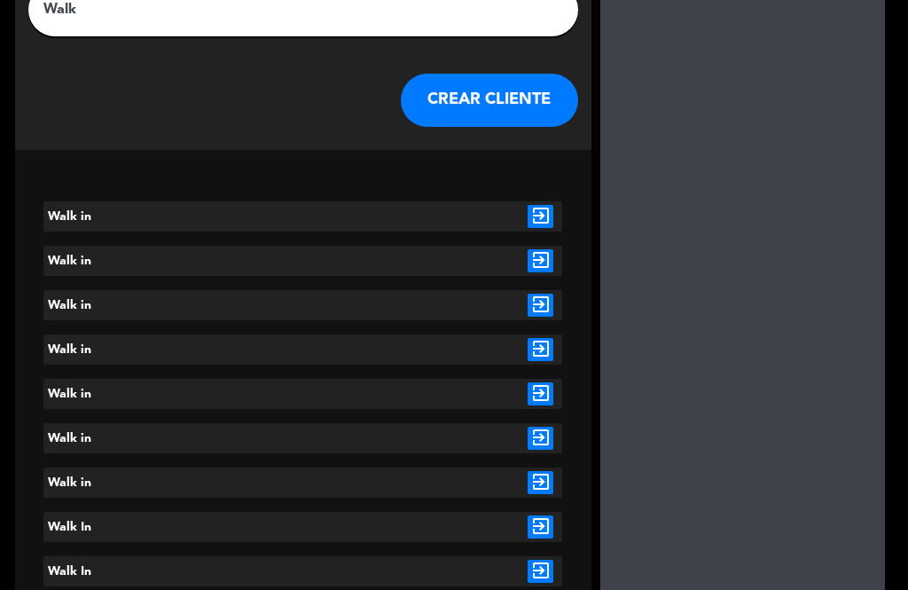
scroll to position [0, 0]
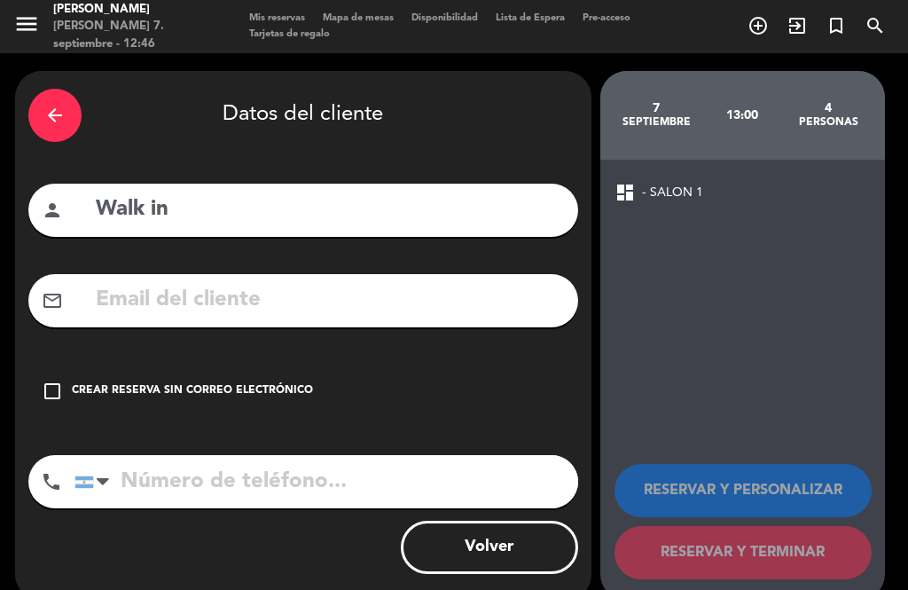
click at [218, 389] on div "Crear reserva sin correo electrónico" at bounding box center [192, 391] width 241 height 18
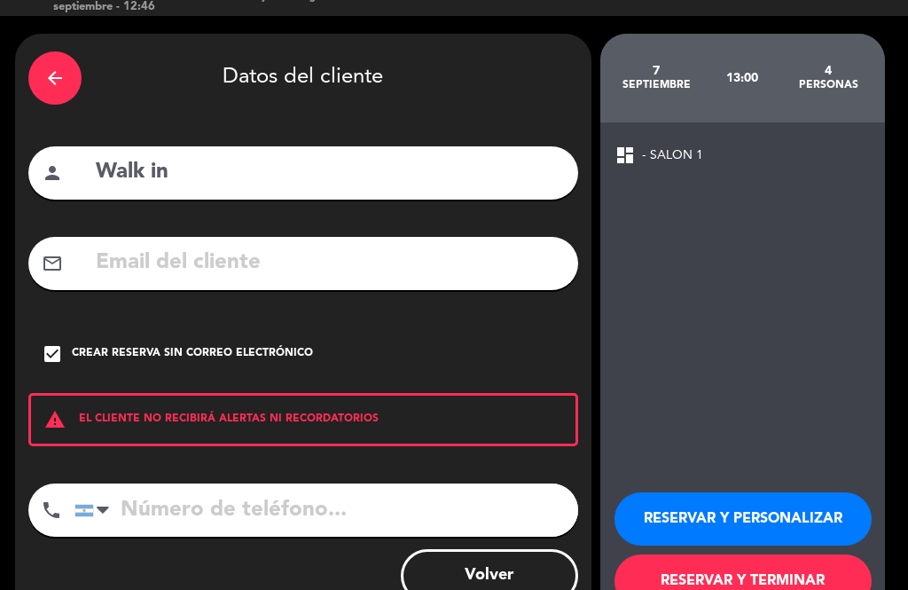
scroll to position [37, 0]
click at [781, 576] on button "RESERVAR Y TERMINAR" at bounding box center [743, 580] width 257 height 53
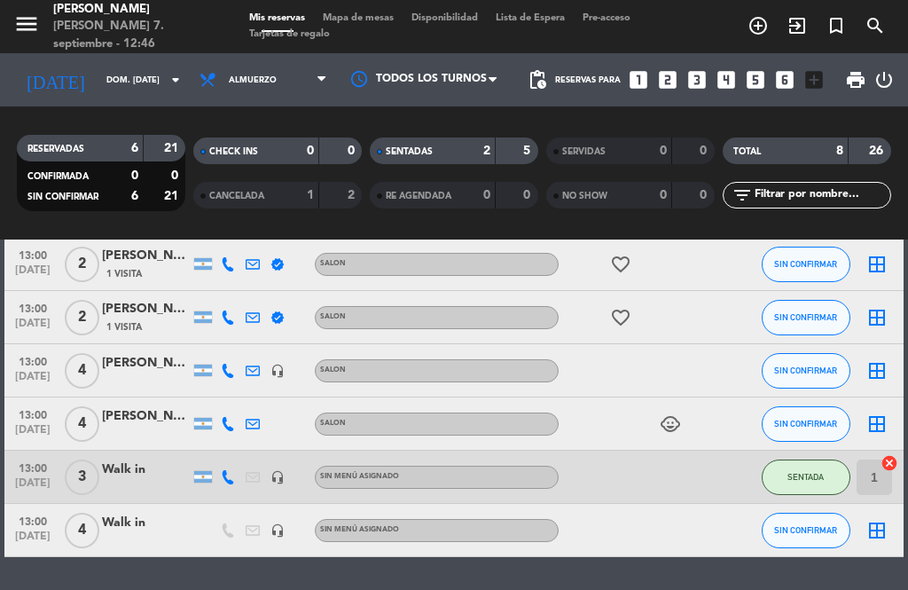
scroll to position [214, 0]
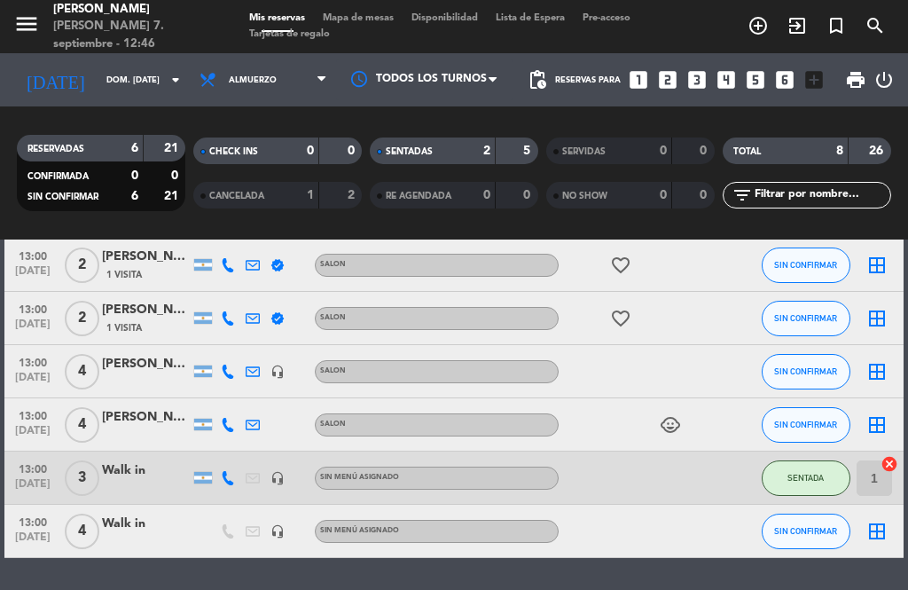
click at [874, 531] on icon "border_all" at bounding box center [876, 531] width 21 height 21
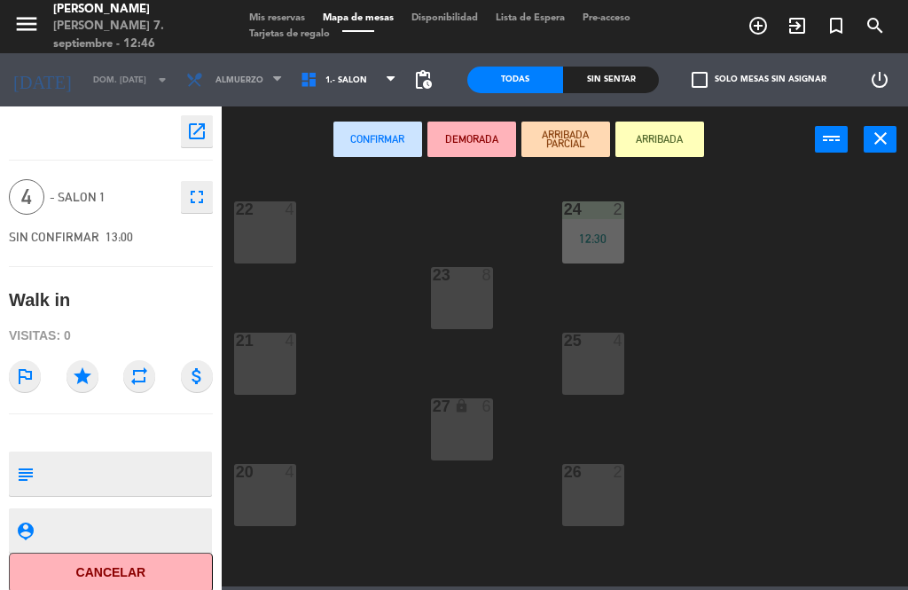
click at [830, 137] on icon "power_input" at bounding box center [831, 138] width 21 height 21
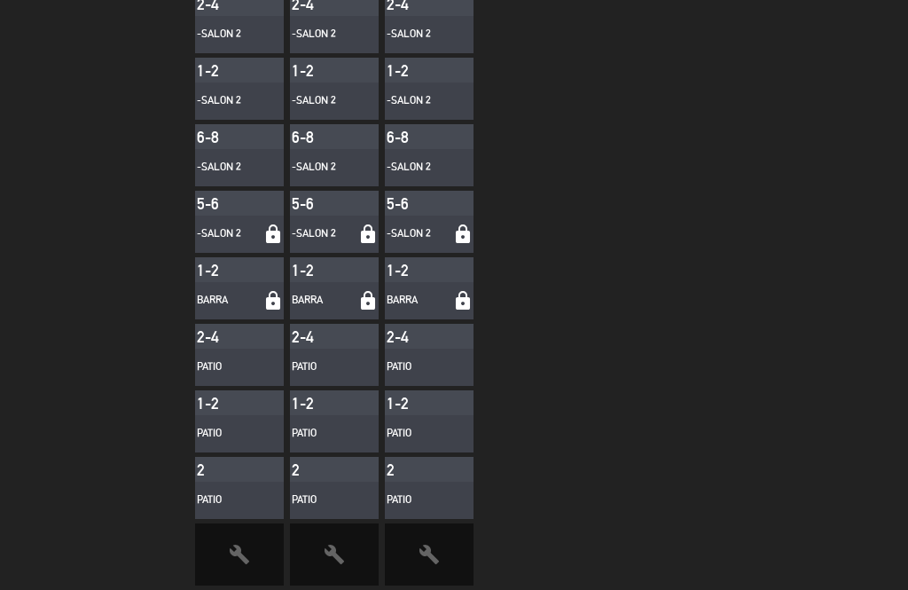
scroll to position [451, 0]
click at [425, 365] on div "PATIO" at bounding box center [418, 367] width 62 height 18
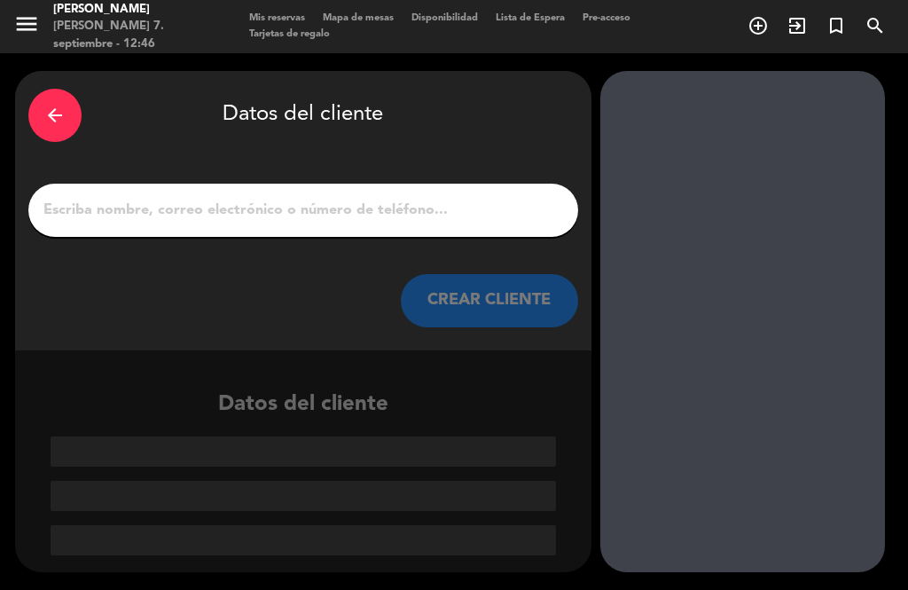
click at [39, 114] on div "arrow_back" at bounding box center [54, 115] width 53 height 53
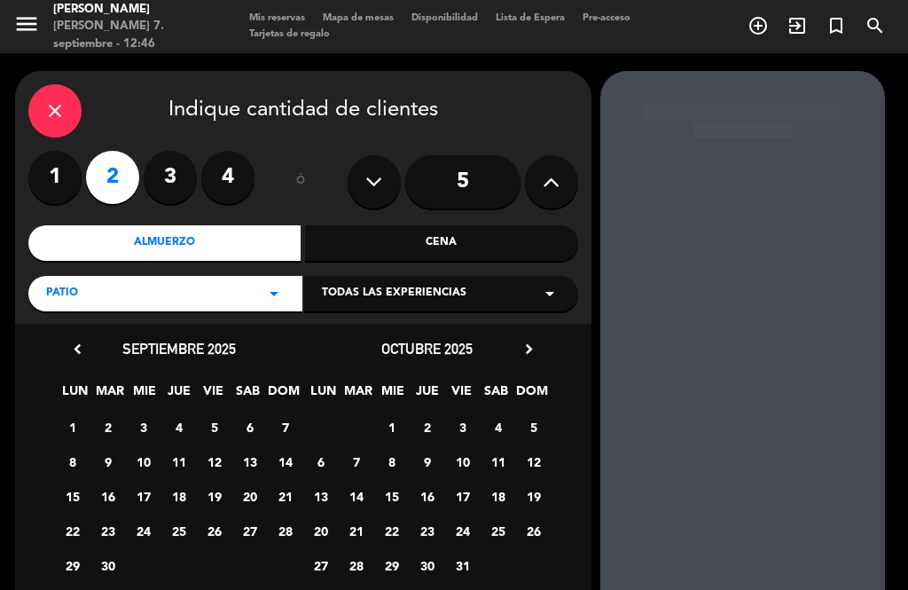
click at [54, 113] on icon "close" at bounding box center [54, 110] width 21 height 21
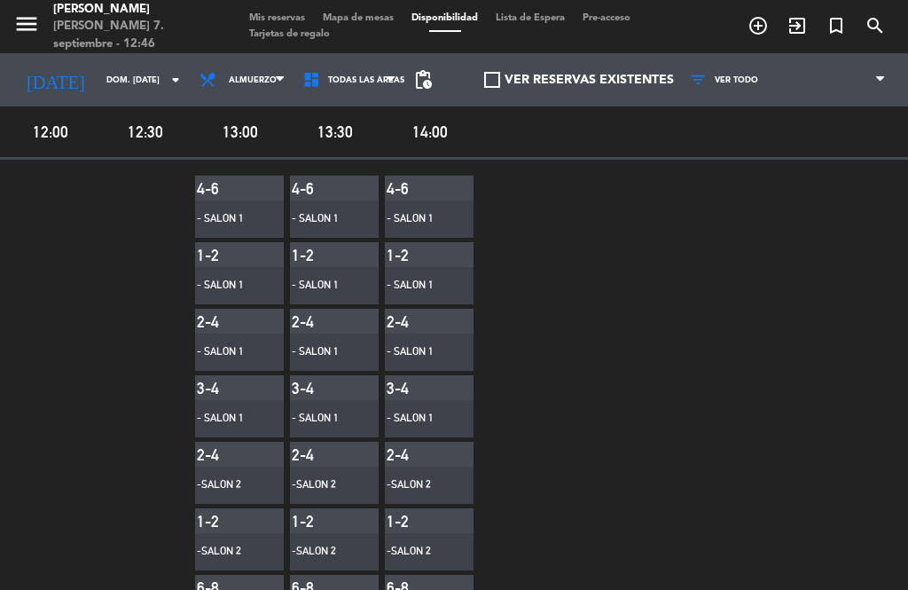
click at [28, 28] on icon "menu" at bounding box center [26, 24] width 27 height 27
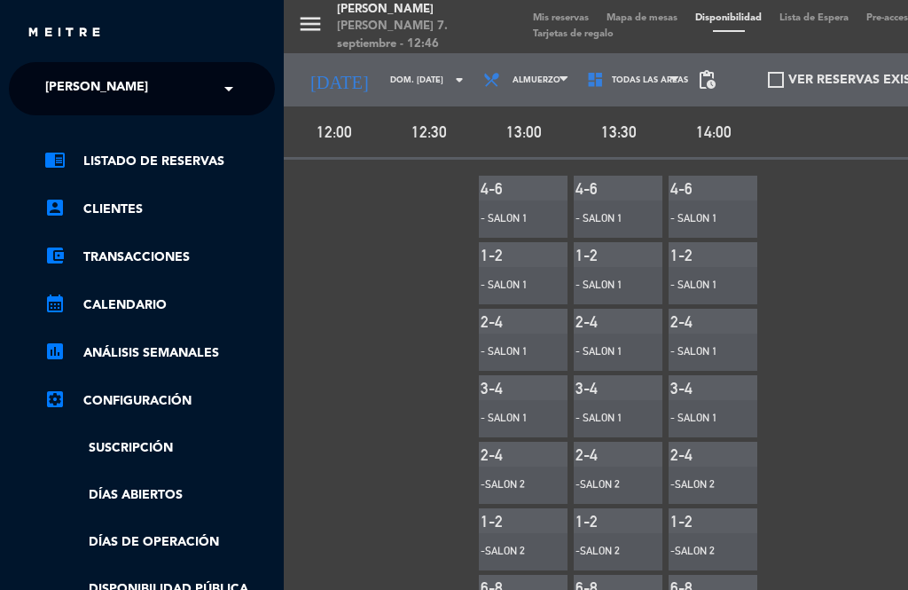
click at [338, 240] on div "menu Mailo [PERSON_NAME] 7. septiembre - 12:46 Mis reservas Mapa de mesas Dispo…" at bounding box center [738, 295] width 908 height 590
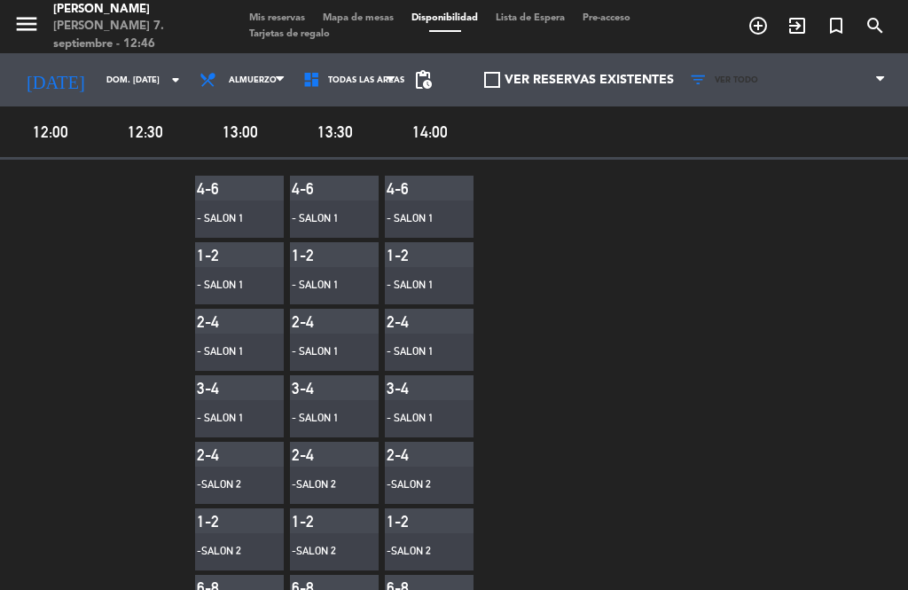
click at [870, 88] on span "VER TODO" at bounding box center [788, 79] width 214 height 39
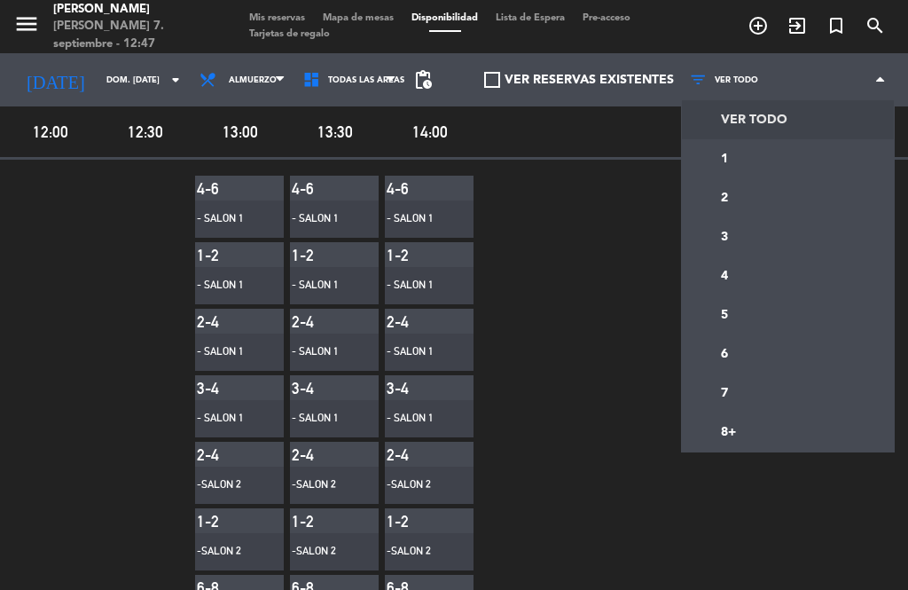
click at [599, 293] on div "4-6 - SALON 1 1-2 - SALON 1 2-4 - SALON 1 3-4 - SALON 1 2-4 -SALON 2 1-2 -SALON…" at bounding box center [454, 600] width 908 height 881
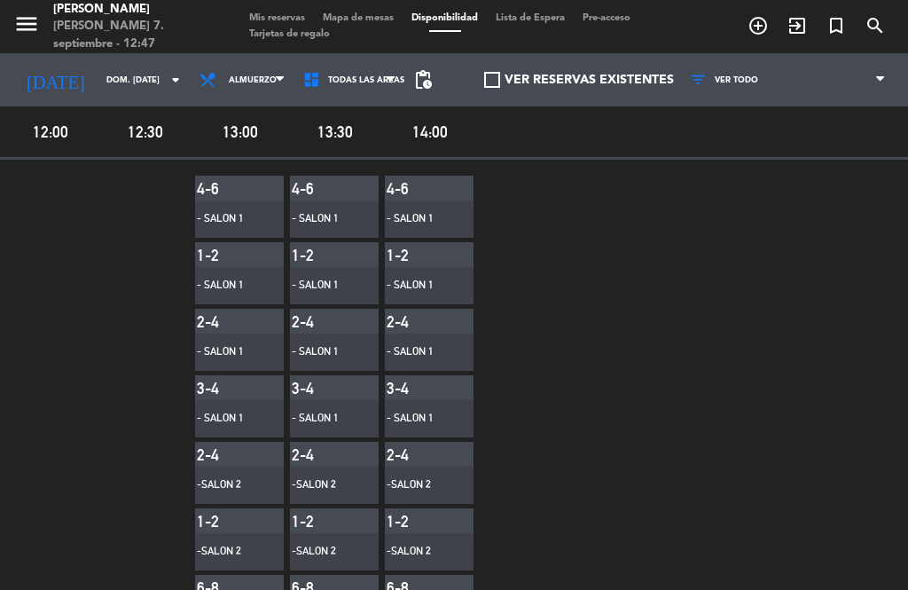
click at [229, 76] on span "Almuerzo" at bounding box center [253, 80] width 48 height 10
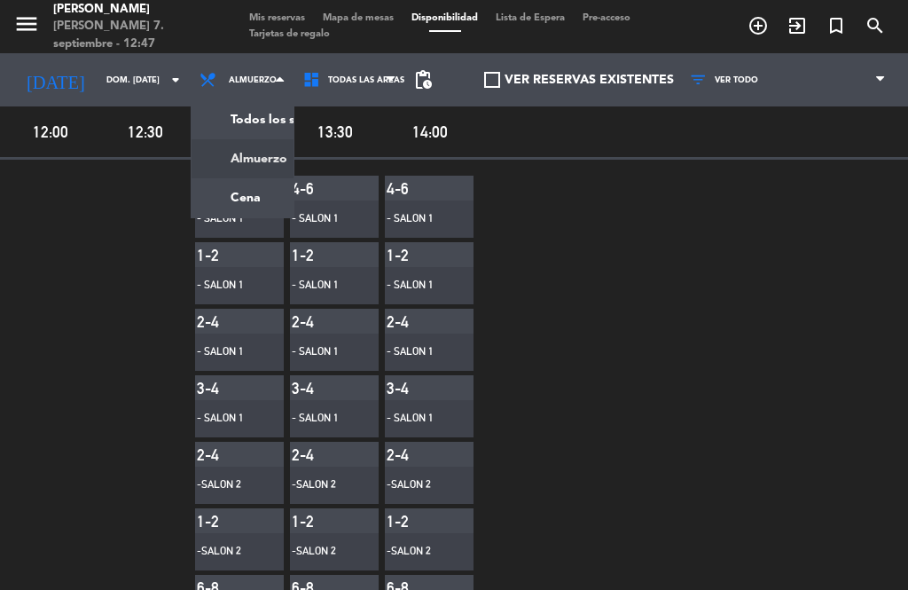
click at [98, 88] on input "dom. [DATE]" at bounding box center [156, 80] width 116 height 27
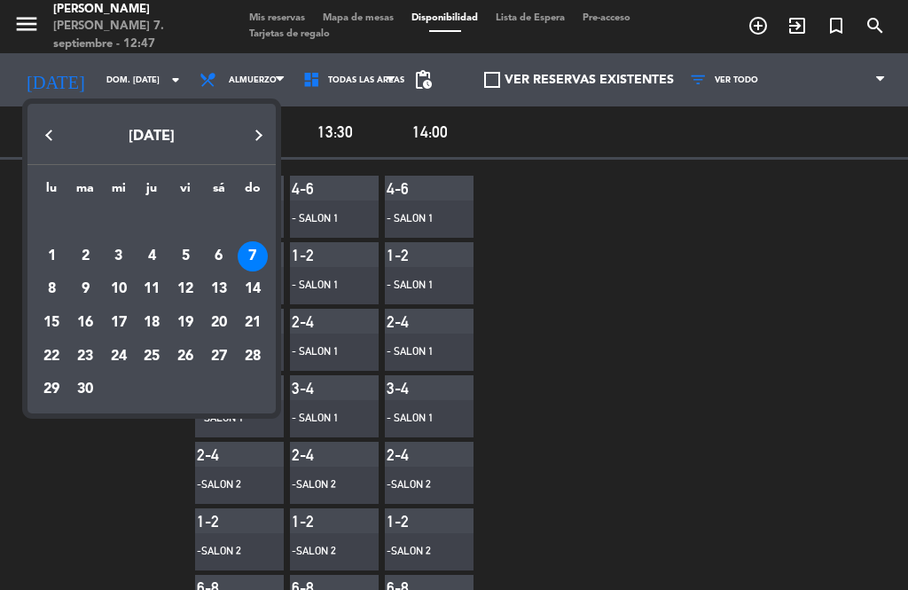
click at [251, 263] on div "7" at bounding box center [253, 256] width 30 height 30
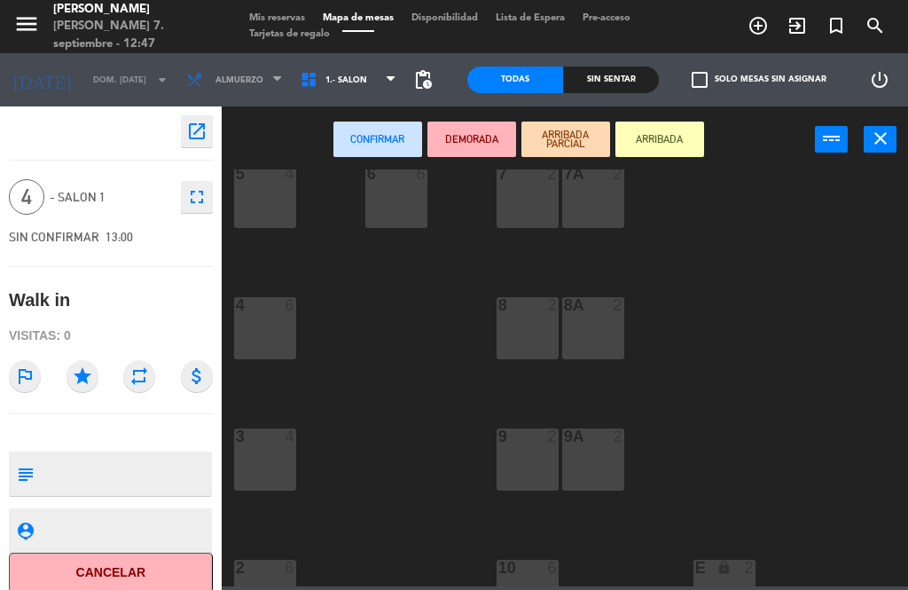
scroll to position [431, 0]
click at [379, 84] on span "1.- SALON" at bounding box center [349, 79] width 114 height 39
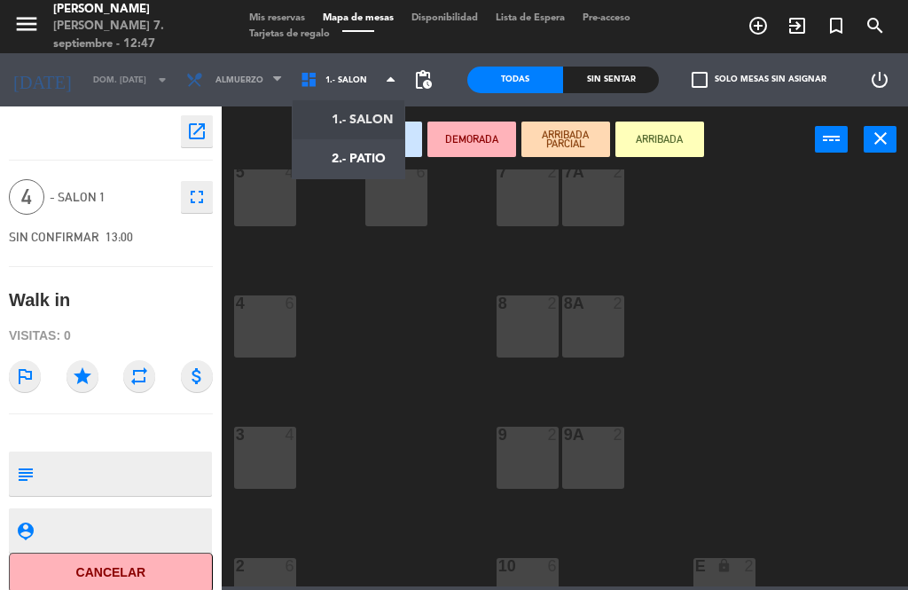
click at [359, 161] on ng-component "menu Mailo [PERSON_NAME] 7. septiembre - 12:47 Mis reservas Mapa de mesas Dispo…" at bounding box center [454, 293] width 908 height 586
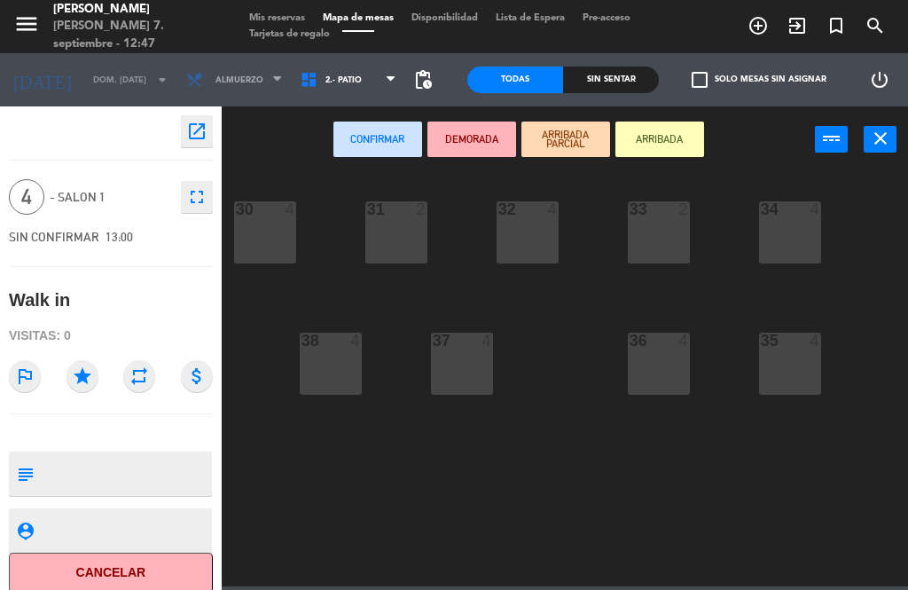
click at [515, 239] on div "32 4" at bounding box center [528, 232] width 62 height 62
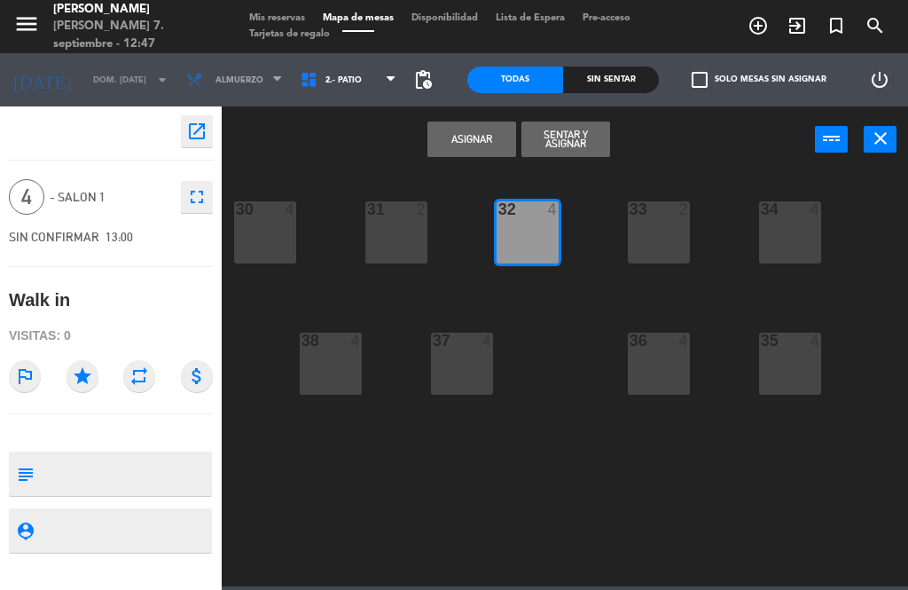
click at [570, 146] on button "Sentar y Asignar" at bounding box center [565, 139] width 89 height 35
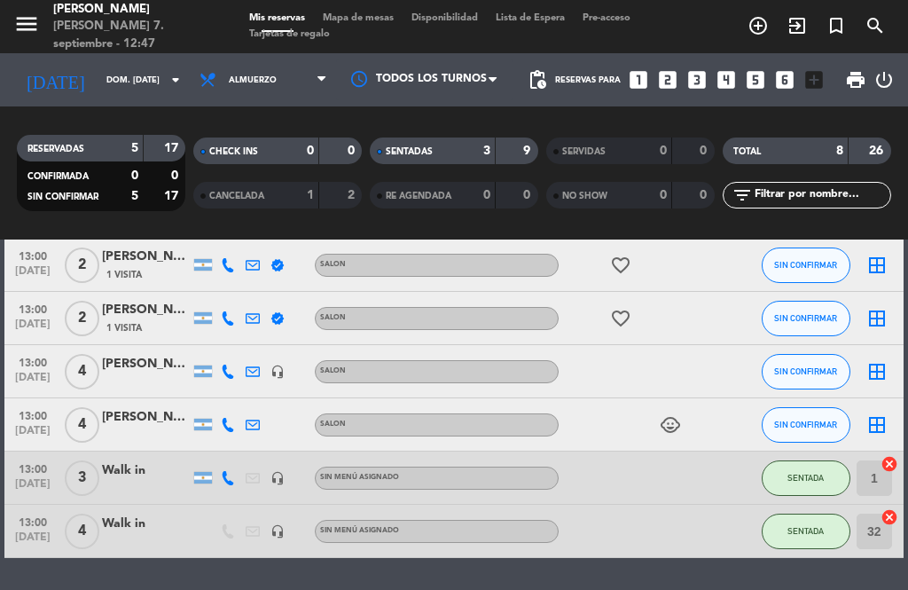
scroll to position [57, 0]
click at [228, 471] on icon at bounding box center [228, 478] width 14 height 14
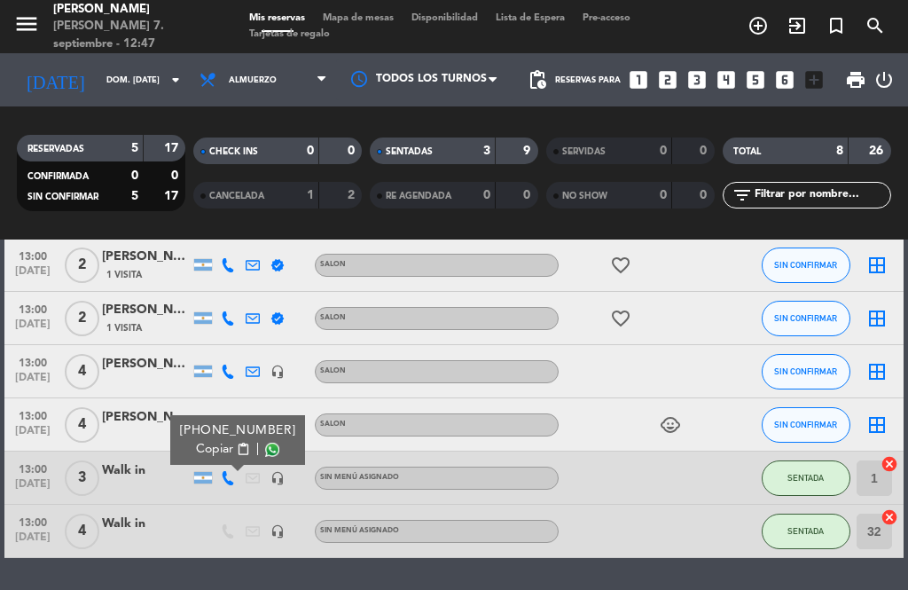
click at [239, 505] on div at bounding box center [228, 531] width 25 height 52
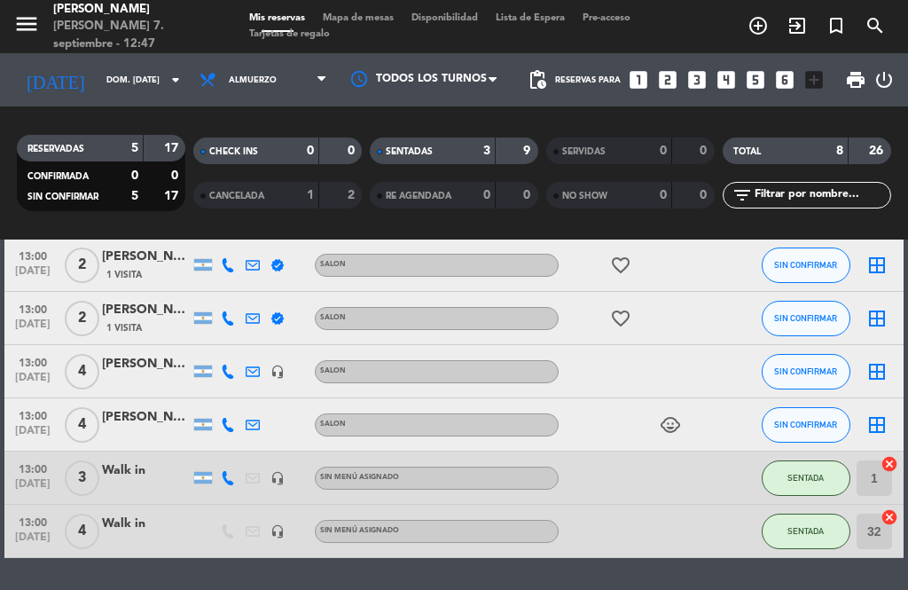
click at [265, 505] on div "headset_mic" at bounding box center [277, 531] width 25 height 52
click at [210, 505] on div at bounding box center [203, 531] width 25 height 52
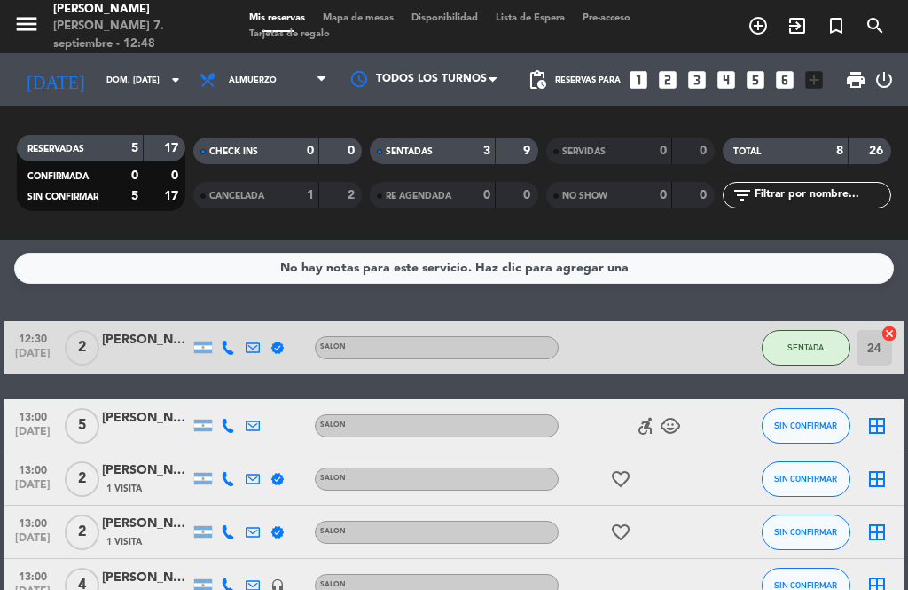
scroll to position [0, 0]
click at [859, 330] on input "24" at bounding box center [874, 347] width 35 height 35
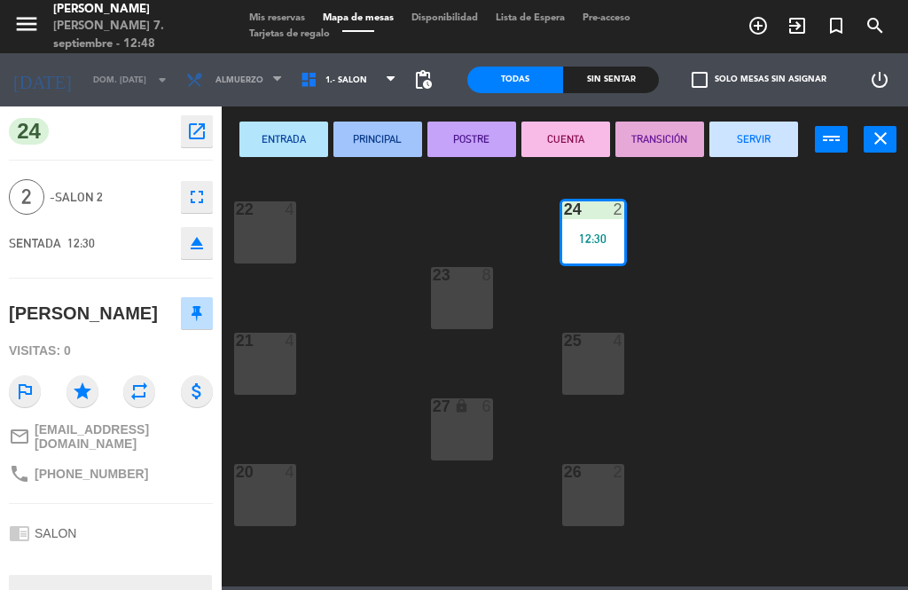
click at [568, 226] on div "24 2 12:30" at bounding box center [593, 232] width 62 height 62
click at [360, 79] on span "1.- SALON" at bounding box center [349, 79] width 114 height 39
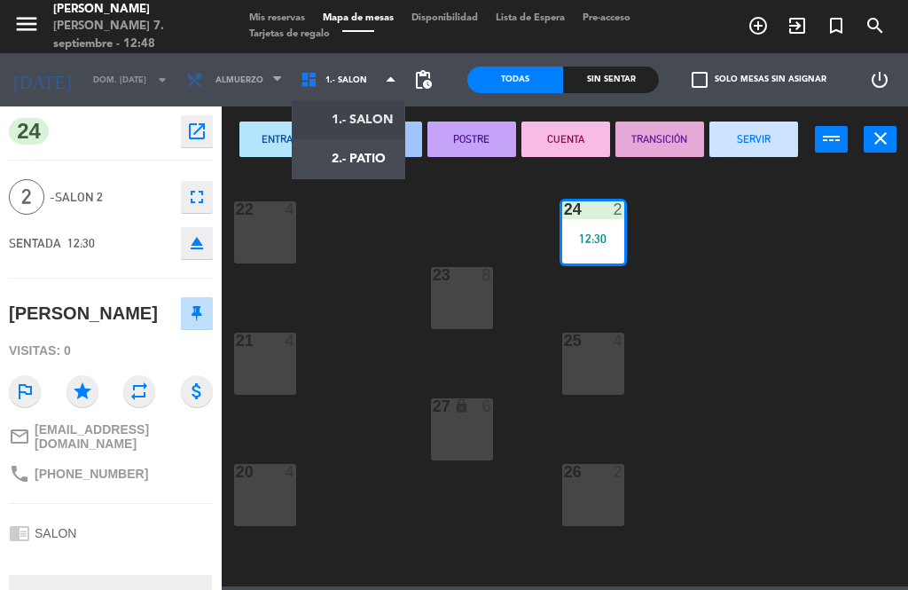
click at [362, 157] on ng-component "menu Mailo [PERSON_NAME] 7. septiembre - 12:48 Mis reservas Mapa de mesas Dispo…" at bounding box center [454, 293] width 908 height 586
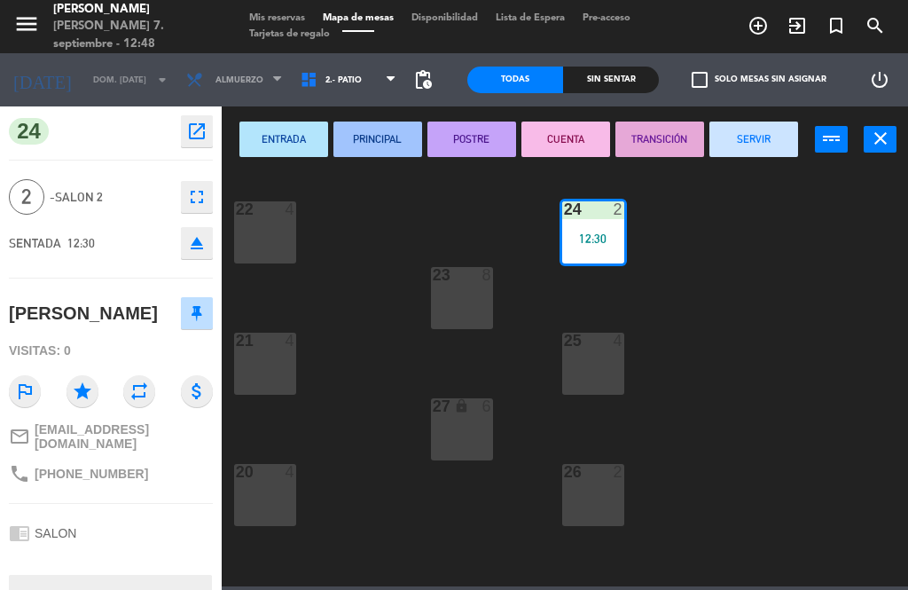
click at [598, 230] on div "24 2 12:30" at bounding box center [593, 232] width 62 height 62
click at [604, 237] on div "12:30" at bounding box center [593, 238] width 62 height 12
click at [601, 234] on div "12:30" at bounding box center [593, 238] width 62 height 12
click at [594, 225] on div "24 2 12:30" at bounding box center [593, 232] width 62 height 62
click at [600, 230] on div "24 2 12:30" at bounding box center [593, 232] width 62 height 62
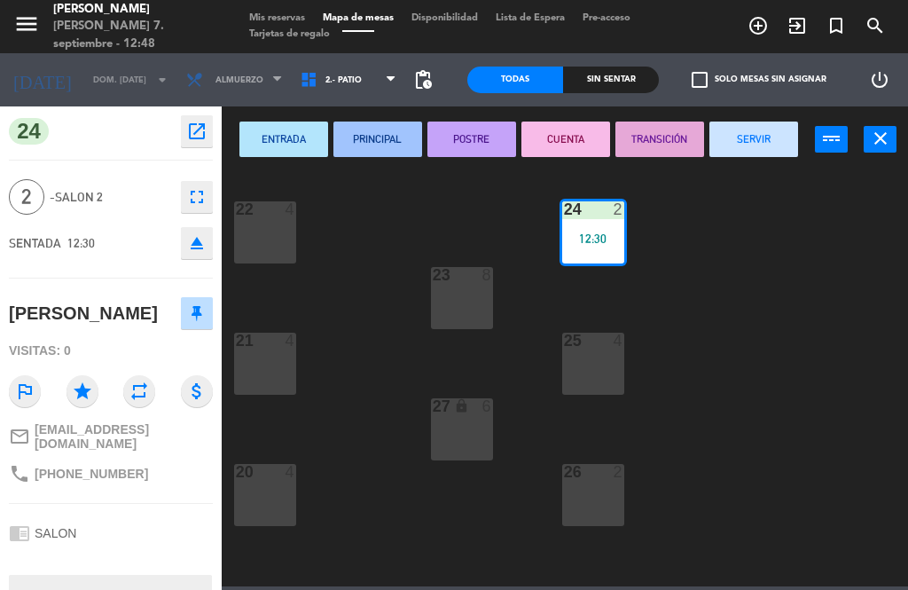
click at [598, 237] on div "12:30" at bounding box center [593, 238] width 62 height 12
click at [872, 135] on icon "close" at bounding box center [880, 138] width 21 height 21
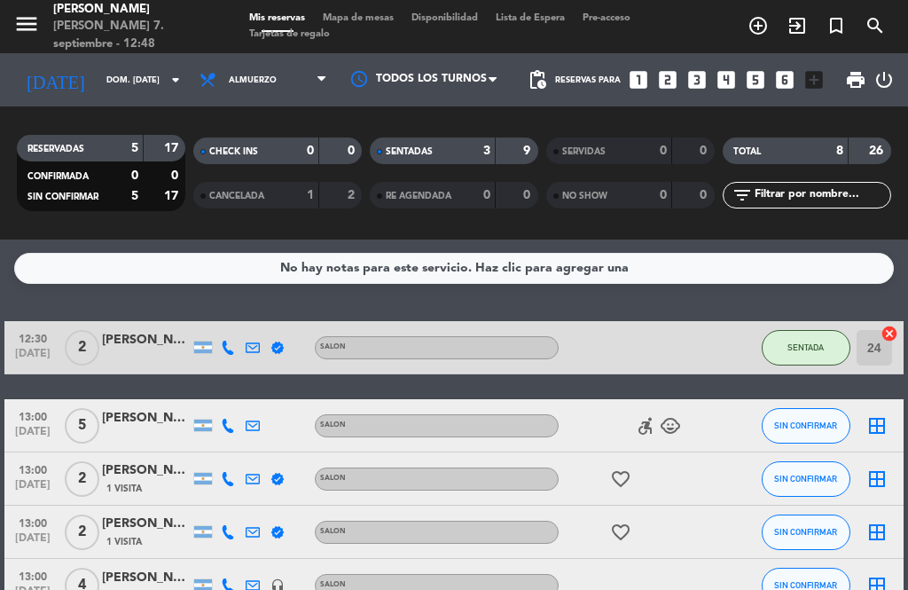
click at [873, 330] on input "24" at bounding box center [874, 347] width 35 height 35
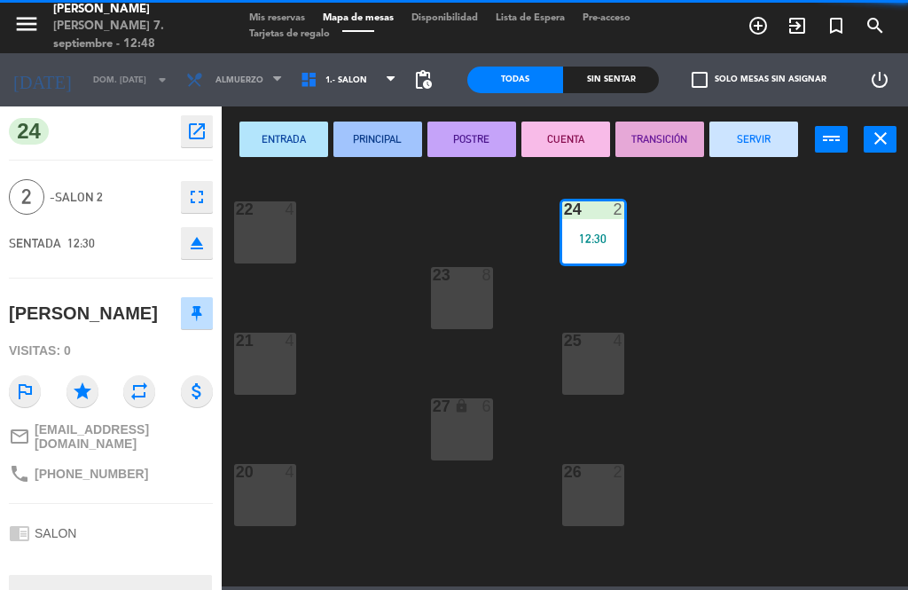
click at [874, 133] on icon "close" at bounding box center [880, 138] width 21 height 21
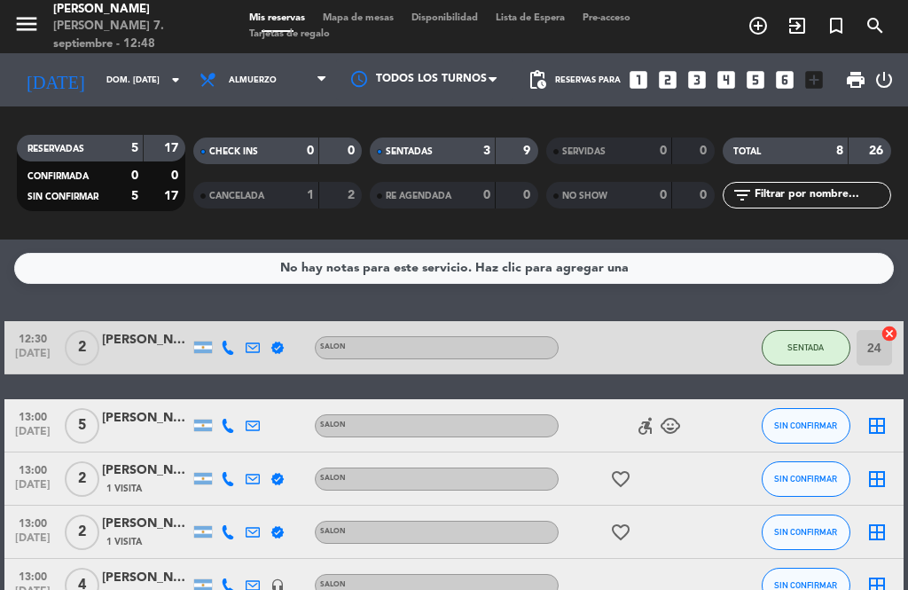
click at [878, 330] on input "24" at bounding box center [874, 347] width 35 height 35
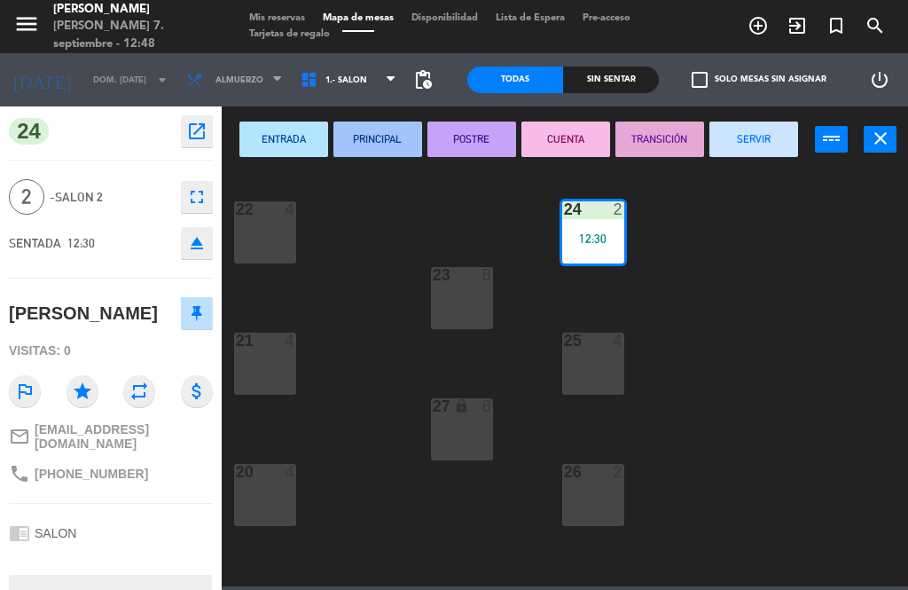
click at [866, 146] on button "close" at bounding box center [880, 139] width 33 height 27
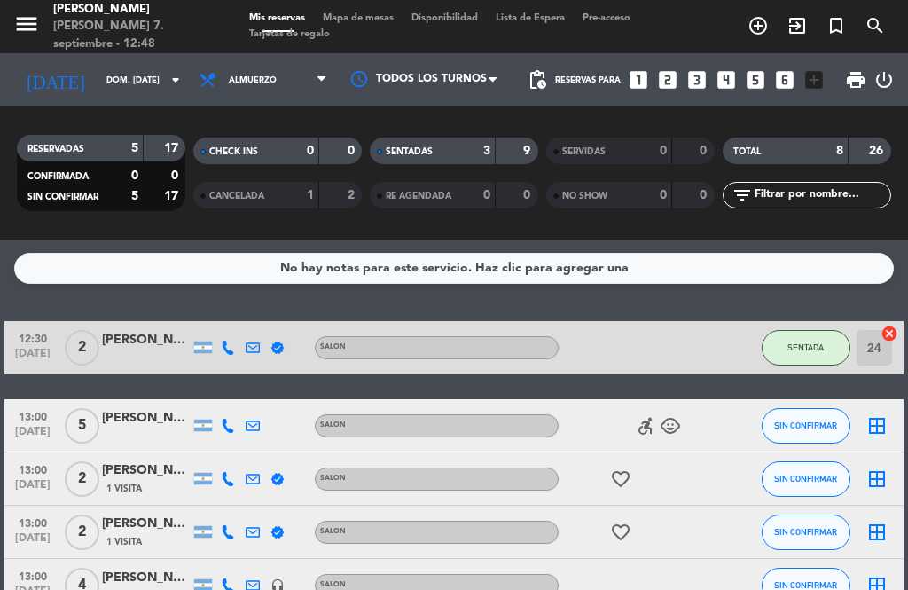
click at [886, 325] on icon "cancel" at bounding box center [890, 334] width 18 height 18
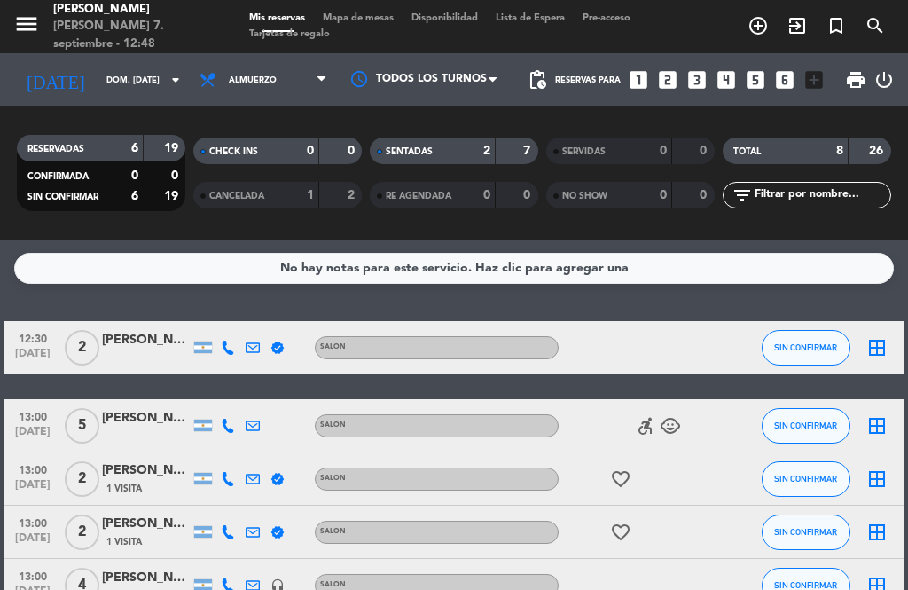
click at [874, 337] on icon "border_all" at bounding box center [876, 347] width 21 height 21
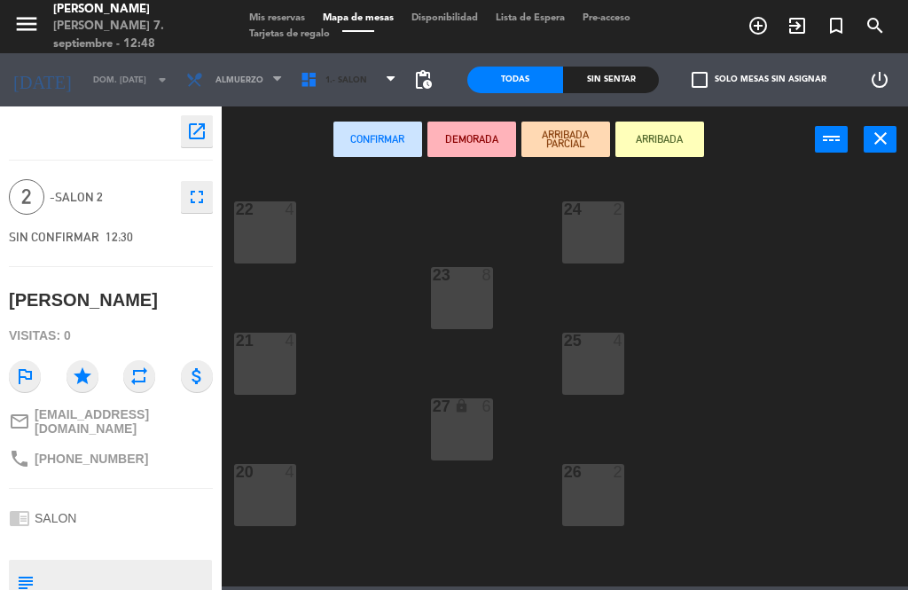
click at [333, 90] on span "1.- SALON" at bounding box center [349, 79] width 114 height 39
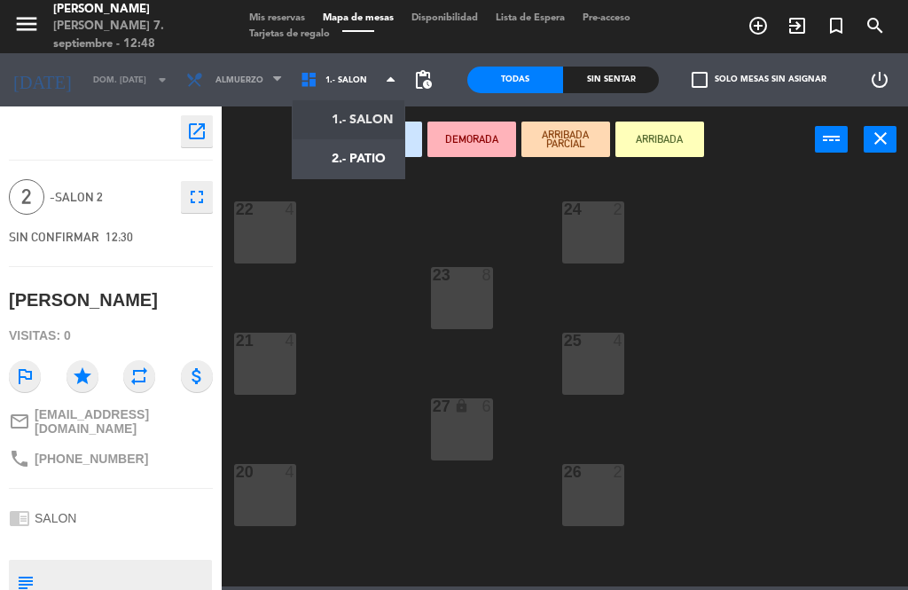
click at [365, 153] on ng-component "menu Mailo [PERSON_NAME] 7. septiembre - 12:48 Mis reservas Mapa de mesas Dispo…" at bounding box center [454, 293] width 908 height 586
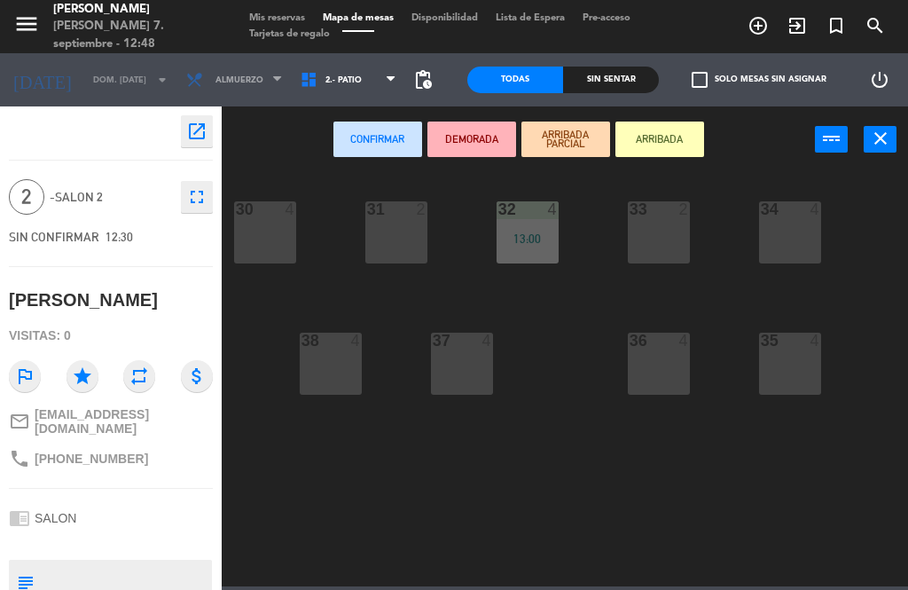
click at [277, 239] on div "30 4" at bounding box center [265, 232] width 62 height 62
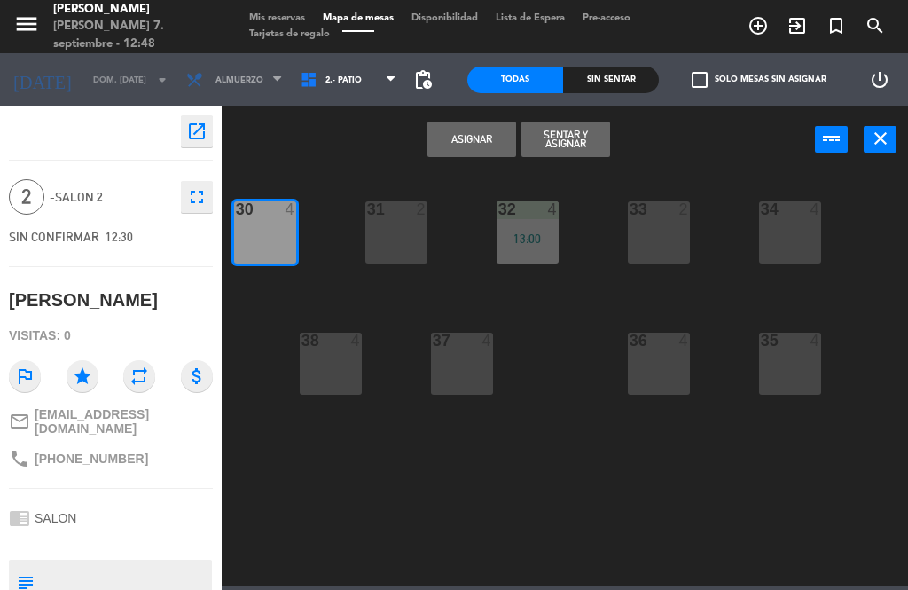
click at [282, 228] on div "30 4" at bounding box center [265, 232] width 62 height 62
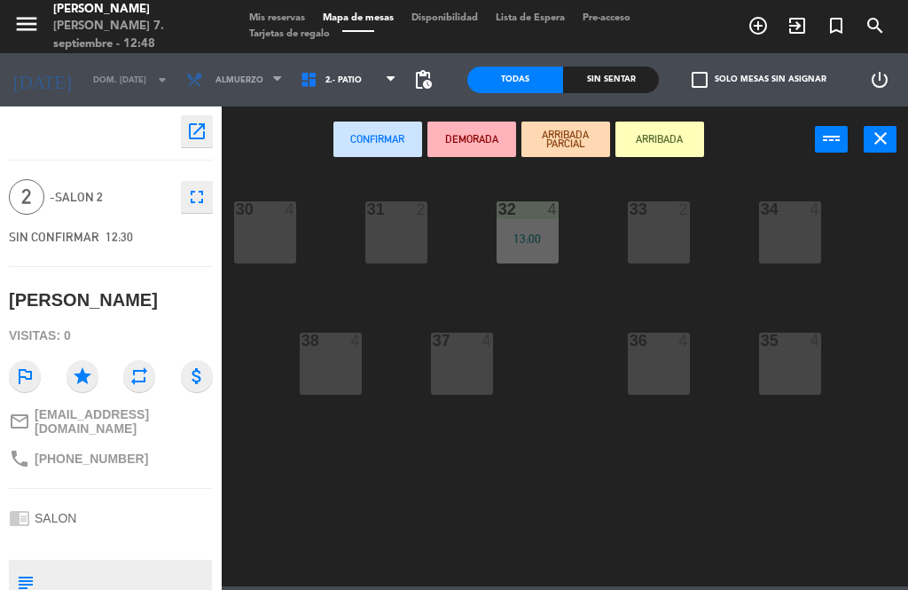
click at [404, 239] on div "31 2" at bounding box center [396, 232] width 62 height 62
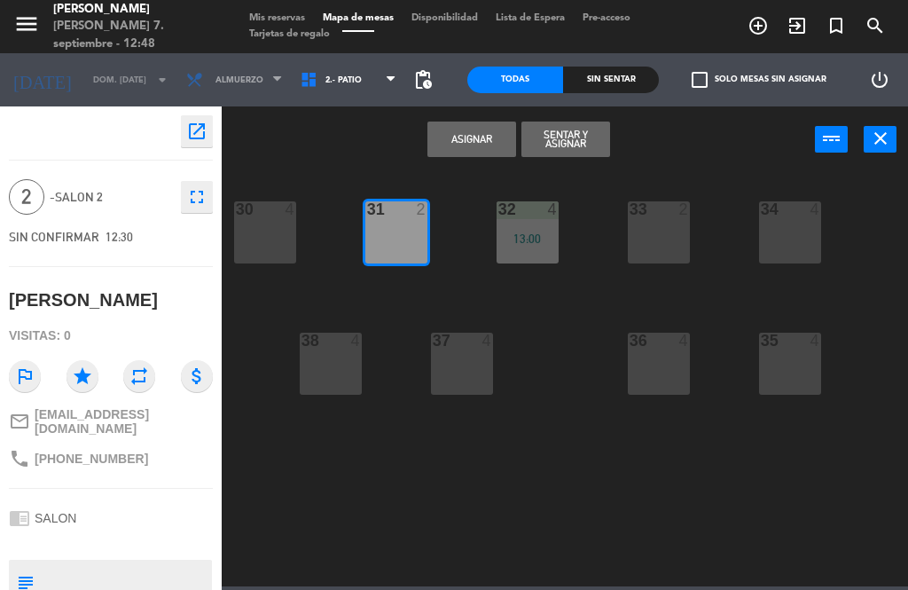
click at [568, 141] on button "Sentar y Asignar" at bounding box center [565, 139] width 89 height 35
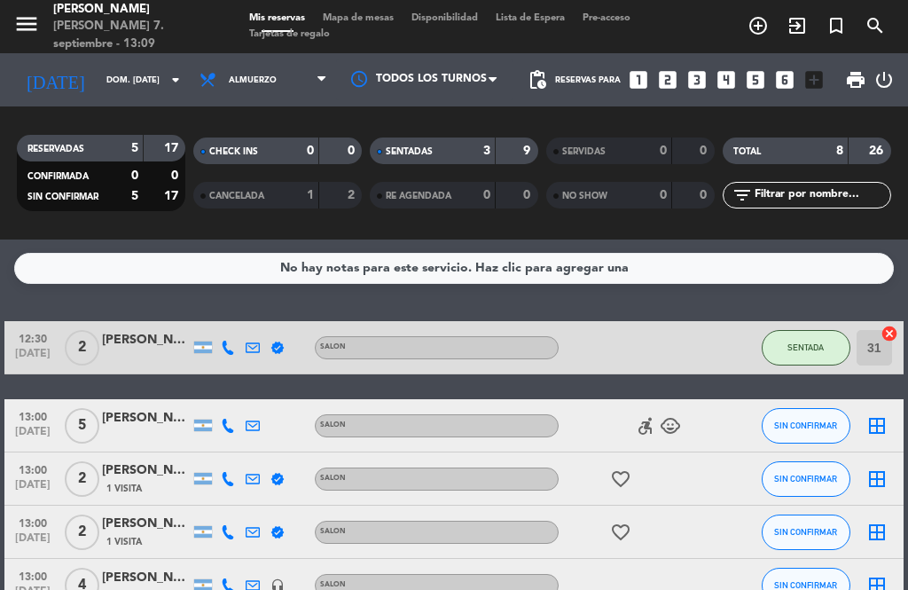
click at [814, 474] on span "SIN CONFIRMAR" at bounding box center [805, 479] width 63 height 10
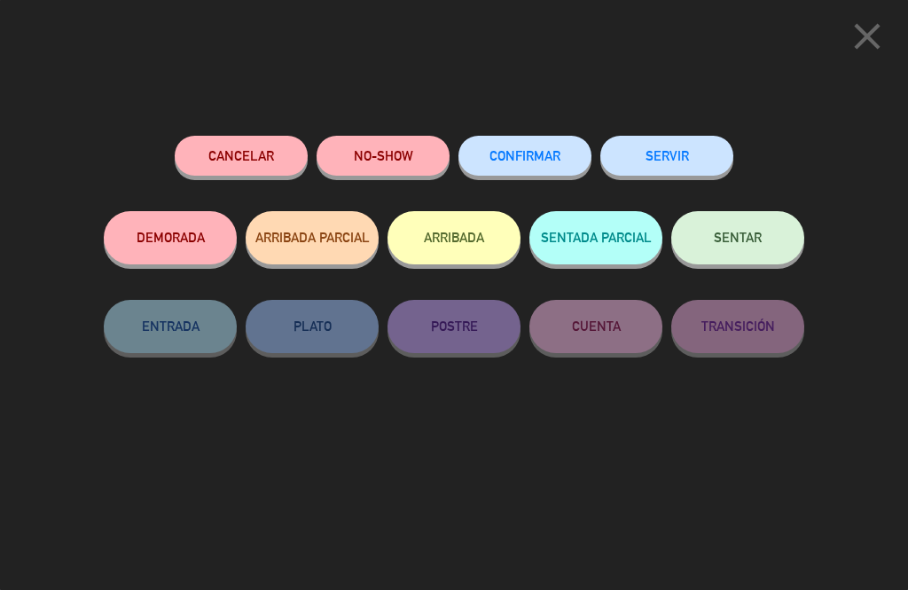
click at [739, 249] on button "SENTAR" at bounding box center [737, 237] width 133 height 53
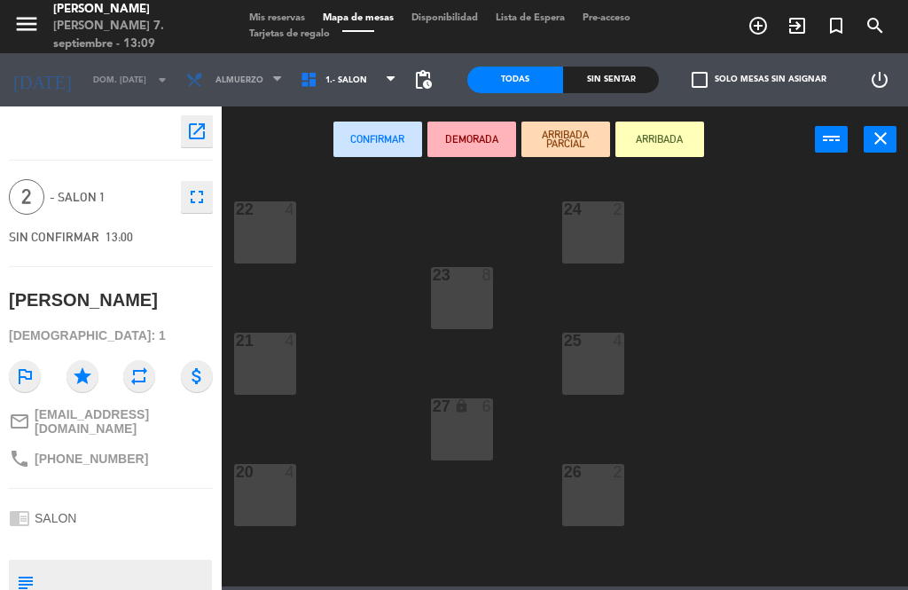
click at [356, 80] on span "1.- SALON" at bounding box center [349, 79] width 114 height 39
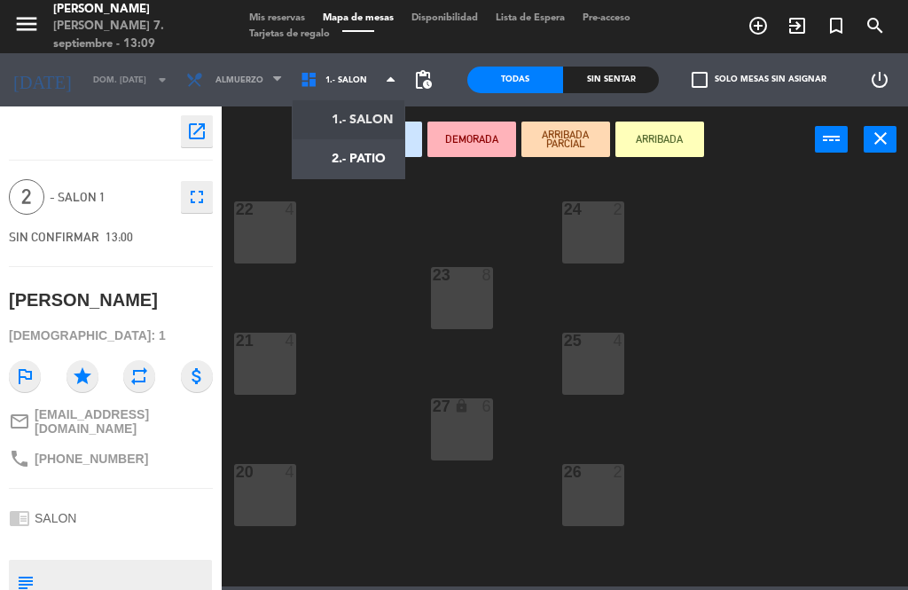
click at [368, 167] on ng-component "menu Mailo [PERSON_NAME] 7. septiembre - 13:09 Mis reservas Mapa de mesas Dispo…" at bounding box center [454, 293] width 908 height 586
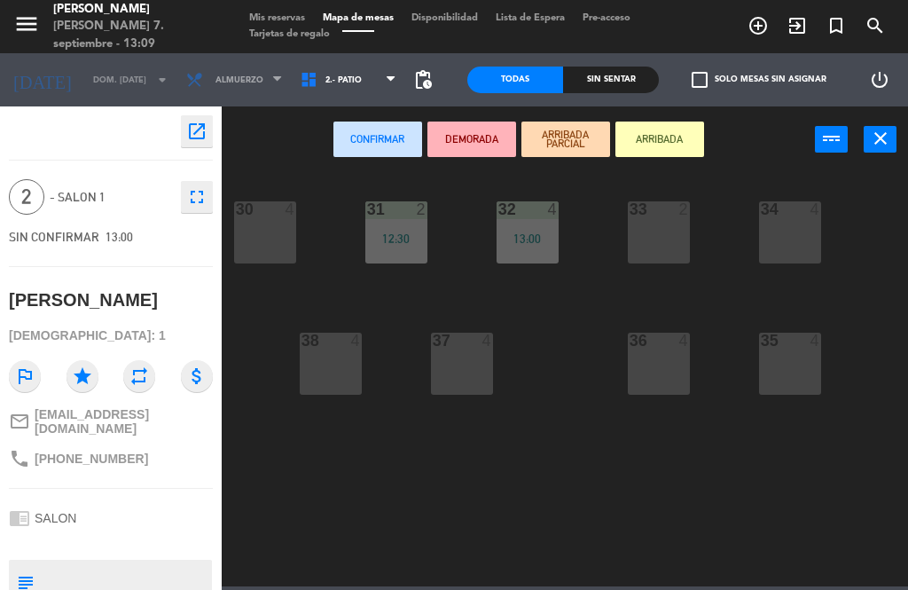
click at [263, 241] on div "30 4" at bounding box center [265, 232] width 62 height 62
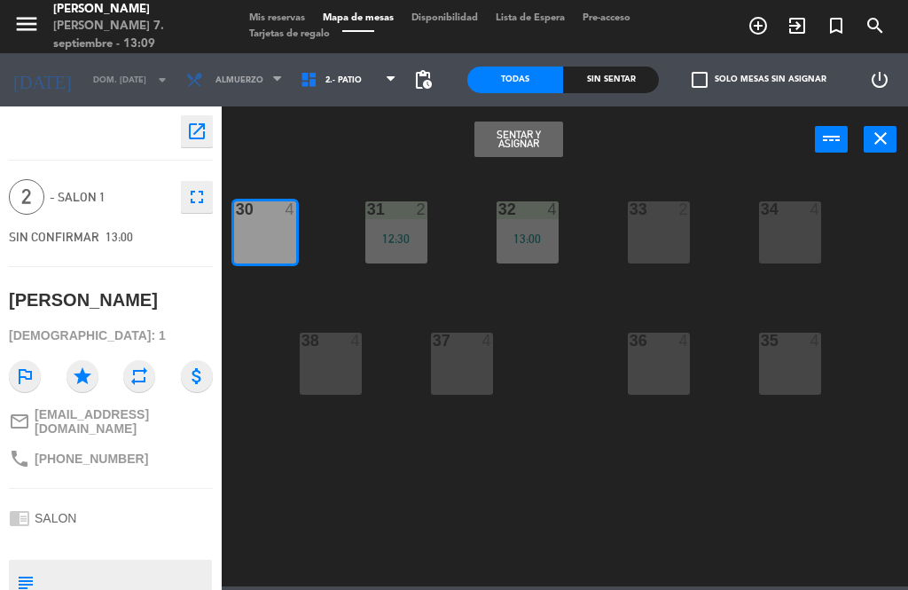
click at [527, 139] on button "Sentar y Asignar" at bounding box center [518, 139] width 89 height 35
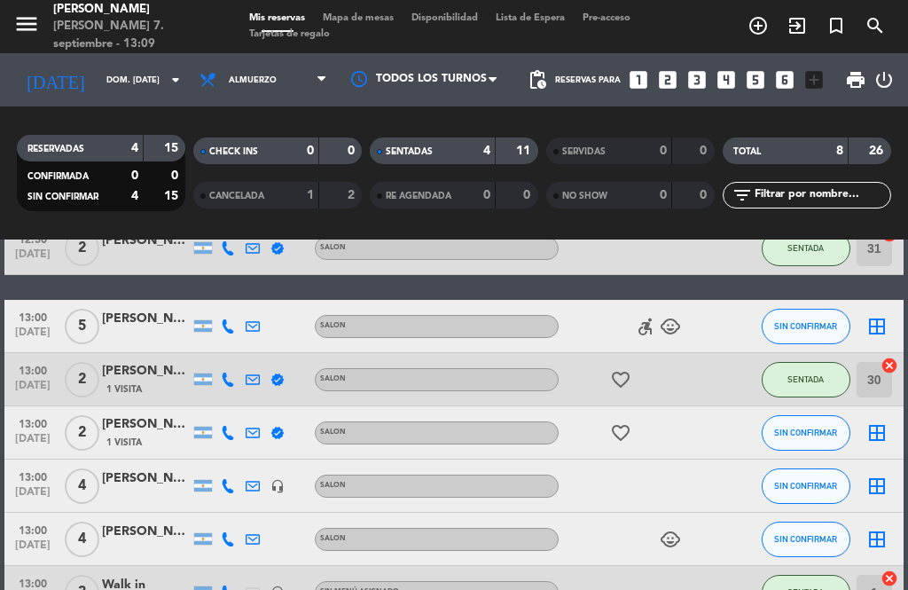
scroll to position [104, 0]
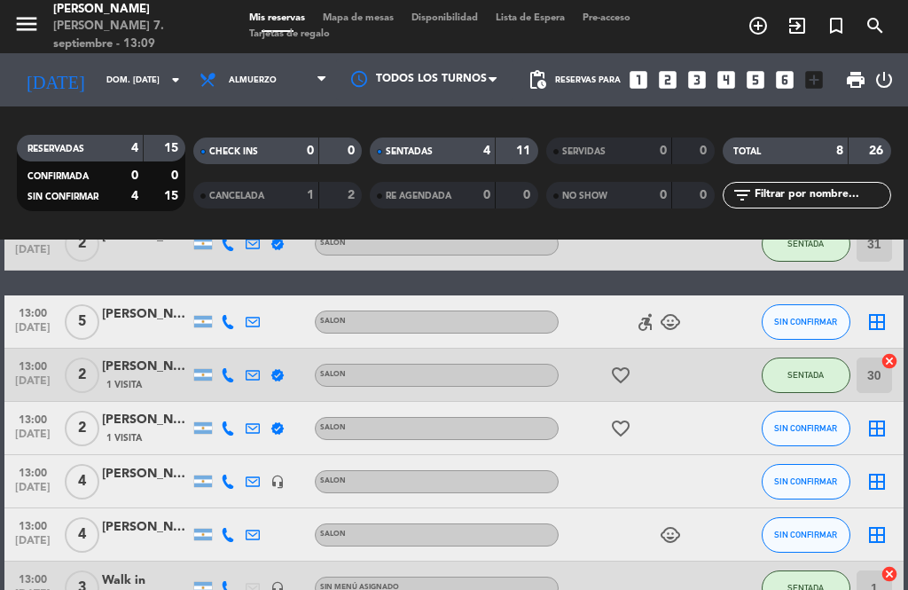
click at [807, 517] on button "SIN CONFIRMAR" at bounding box center [806, 534] width 89 height 35
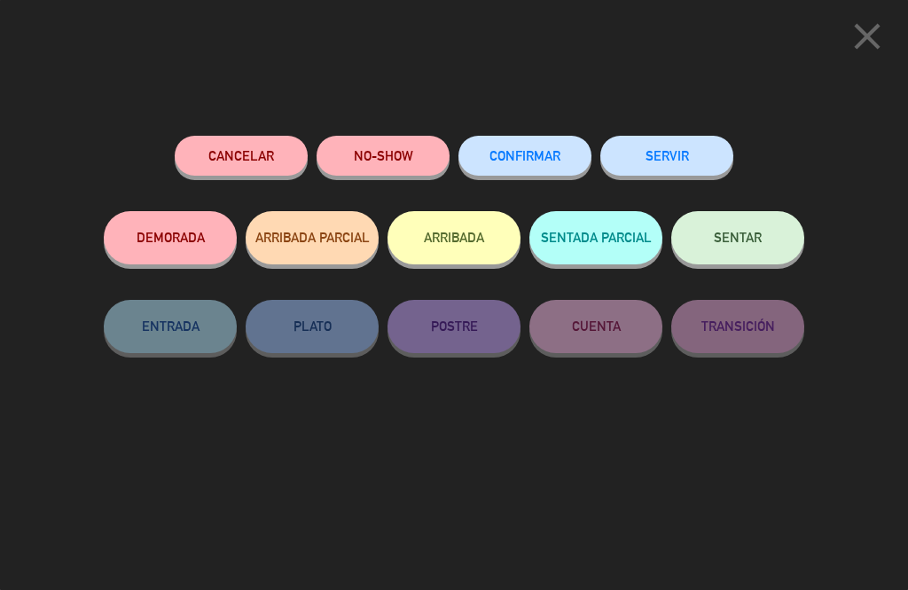
click at [538, 163] on button "CONFIRMAR" at bounding box center [525, 156] width 133 height 40
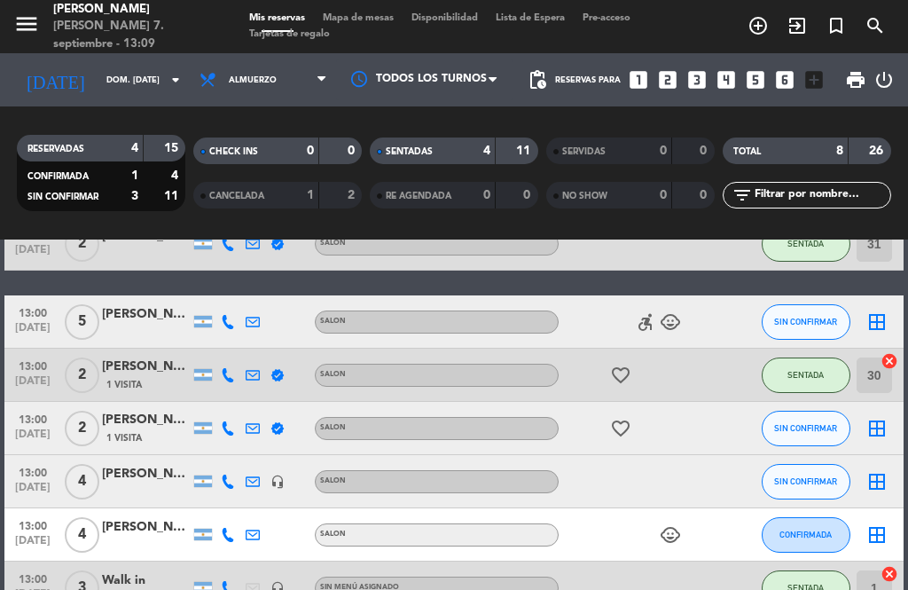
click at [808, 529] on span "CONFIRMADA" at bounding box center [806, 534] width 52 height 10
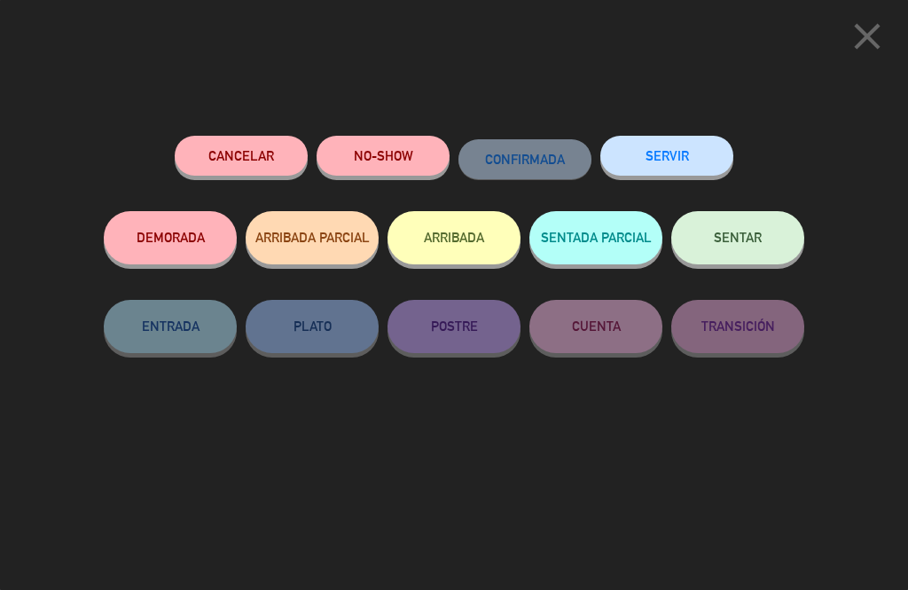
click at [733, 249] on button "SENTAR" at bounding box center [737, 237] width 133 height 53
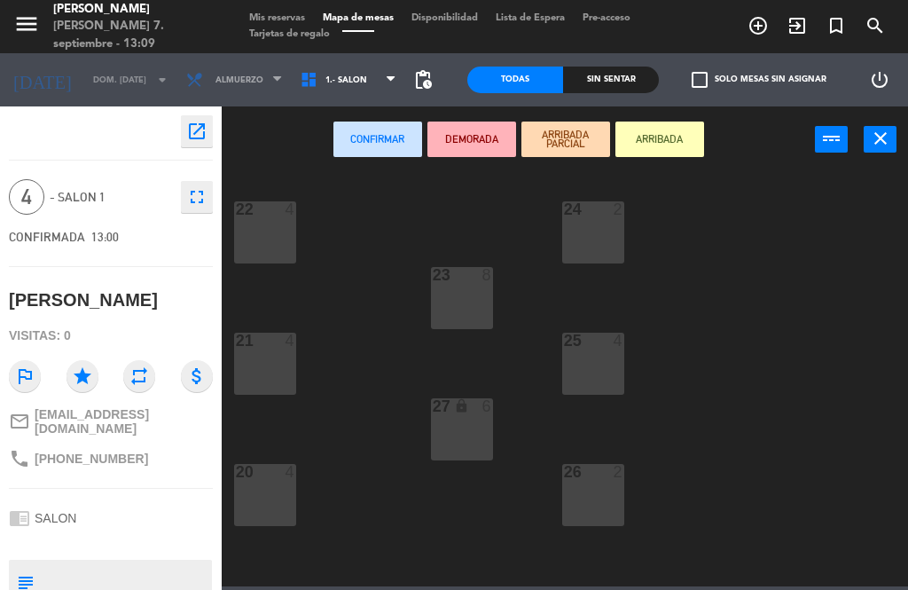
click at [264, 241] on div "22 4" at bounding box center [265, 232] width 62 height 62
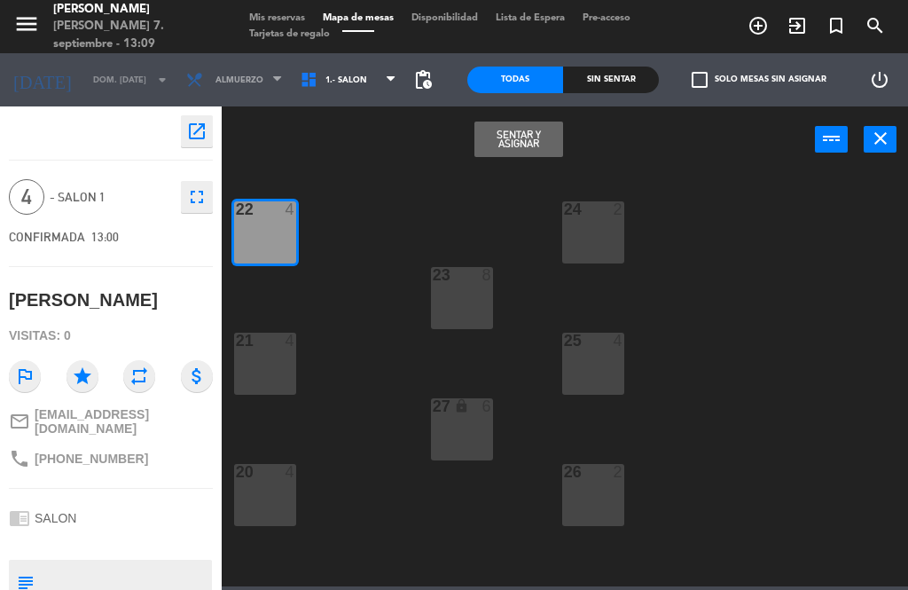
click at [525, 147] on button "Sentar y Asignar" at bounding box center [518, 139] width 89 height 35
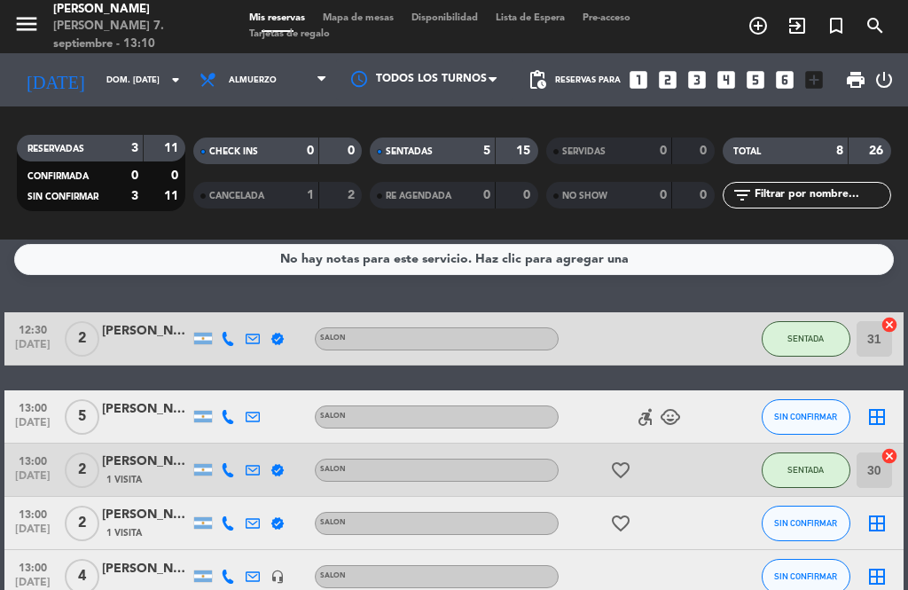
scroll to position [7, 0]
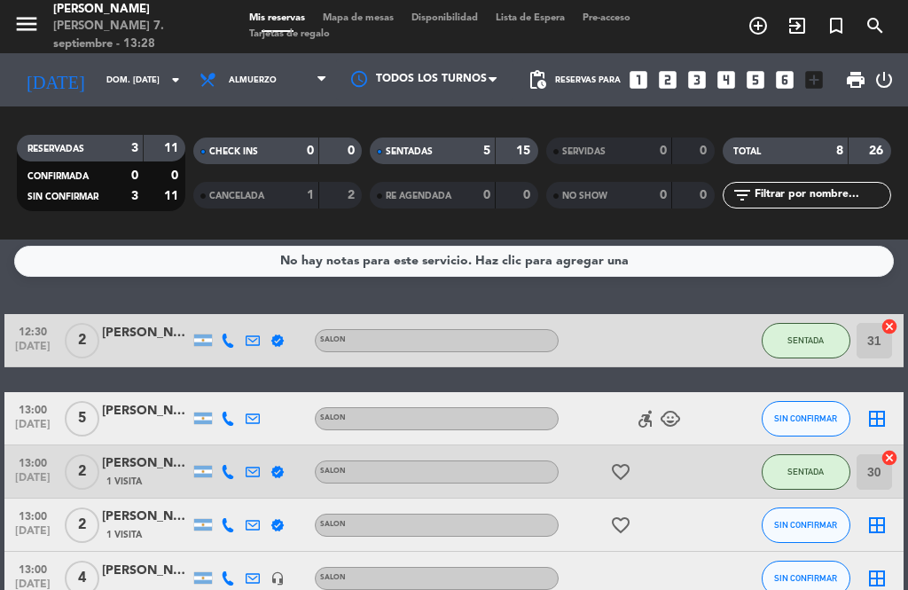
click at [821, 401] on button "SIN CONFIRMAR" at bounding box center [806, 418] width 89 height 35
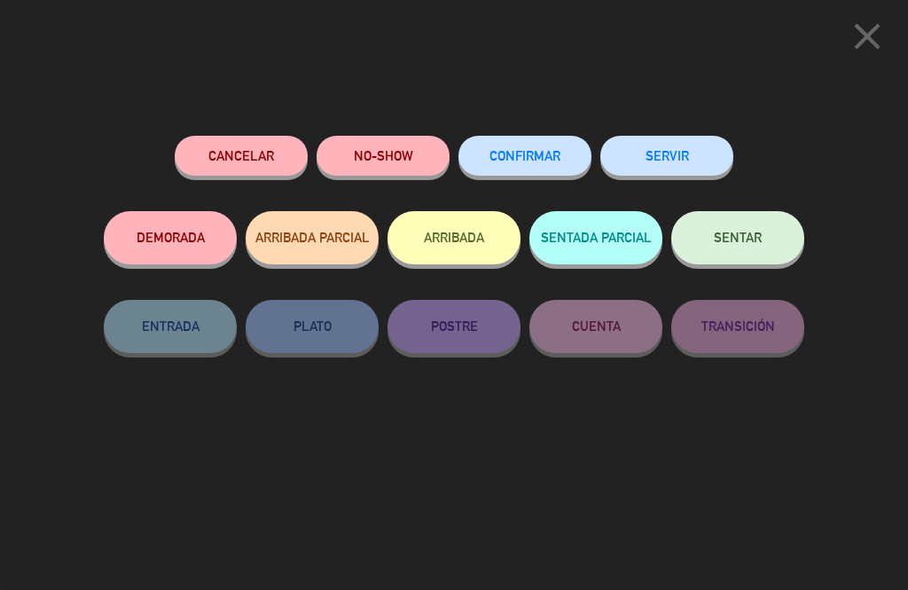
click at [746, 238] on span "SENTAR" at bounding box center [738, 237] width 48 height 15
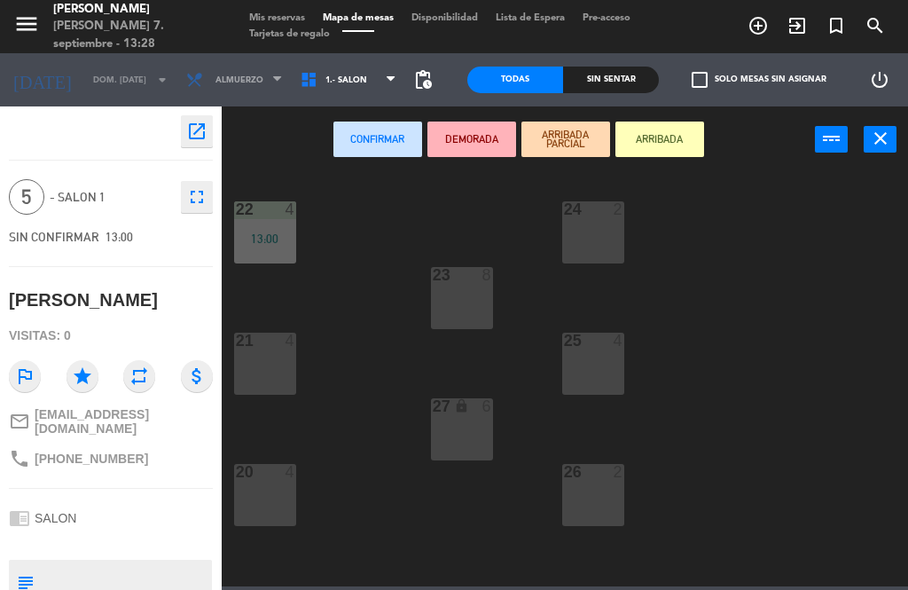
click at [278, 365] on div "21 4" at bounding box center [265, 364] width 62 height 62
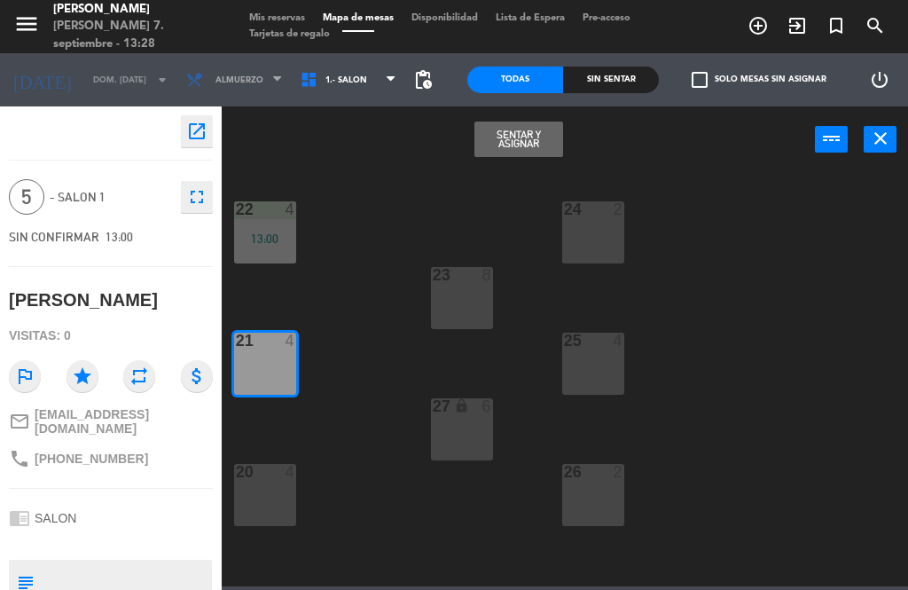
click at [530, 139] on button "Sentar y Asignar" at bounding box center [518, 139] width 89 height 35
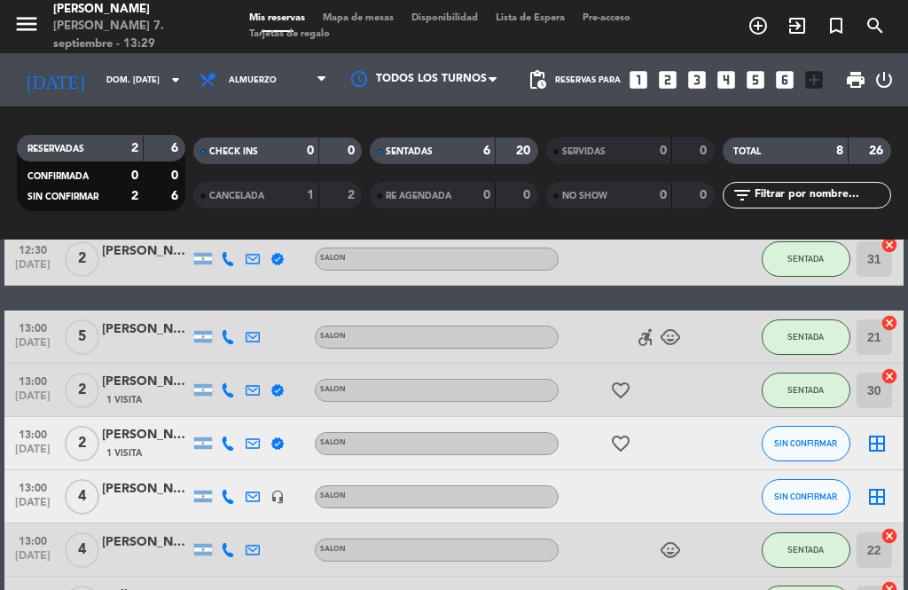
scroll to position [91, 0]
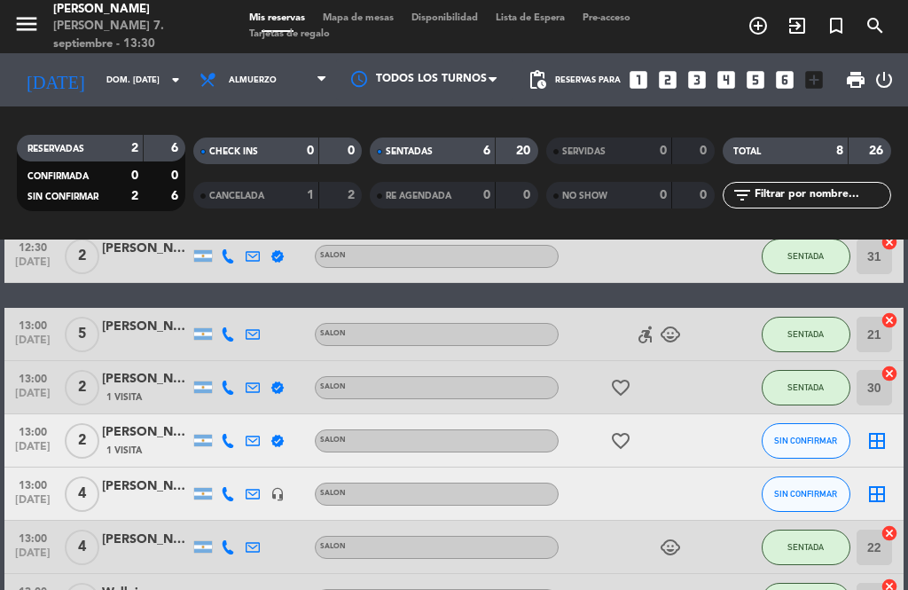
click at [823, 489] on span "SIN CONFIRMAR" at bounding box center [805, 494] width 63 height 10
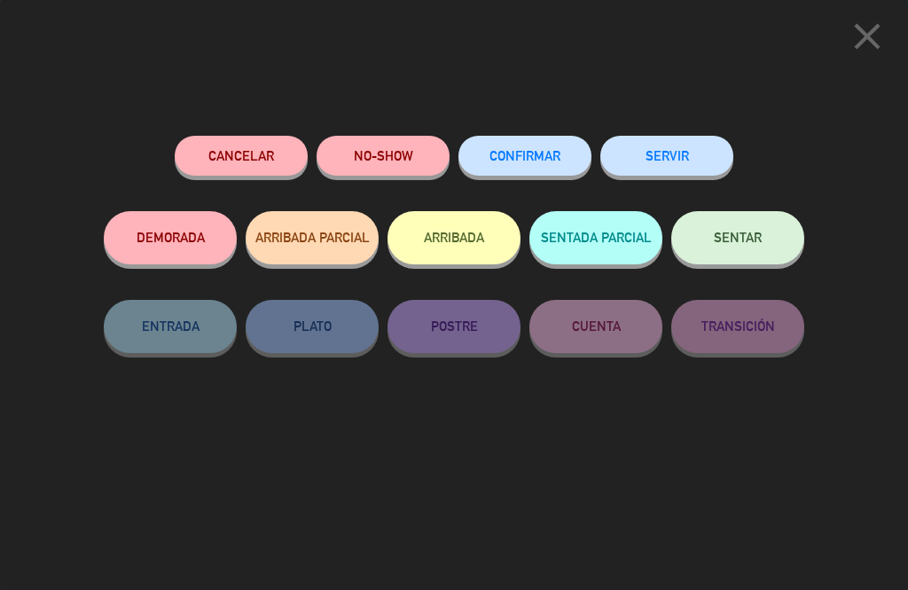
click at [757, 236] on span "SENTAR" at bounding box center [738, 237] width 48 height 15
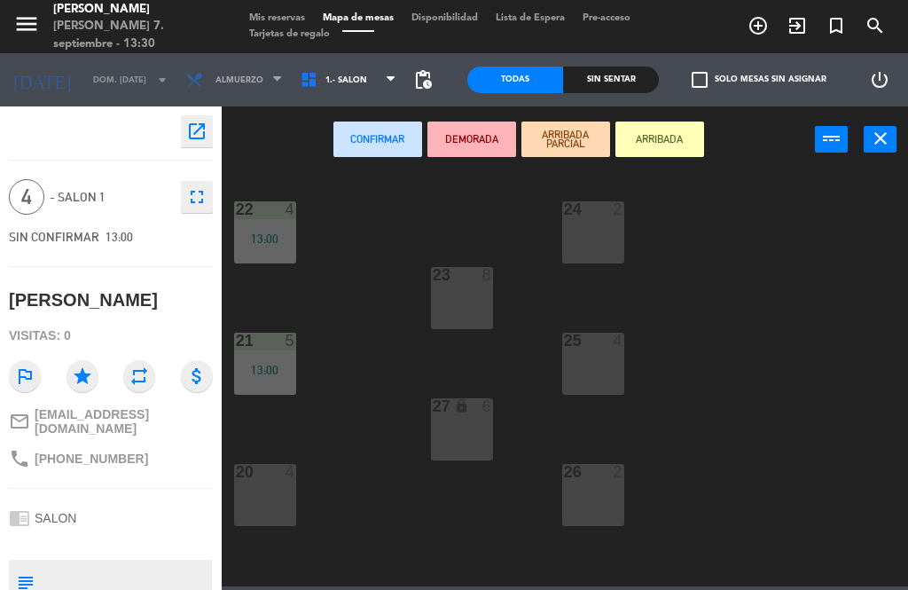
click at [462, 419] on div "27 lock 6" at bounding box center [462, 429] width 62 height 62
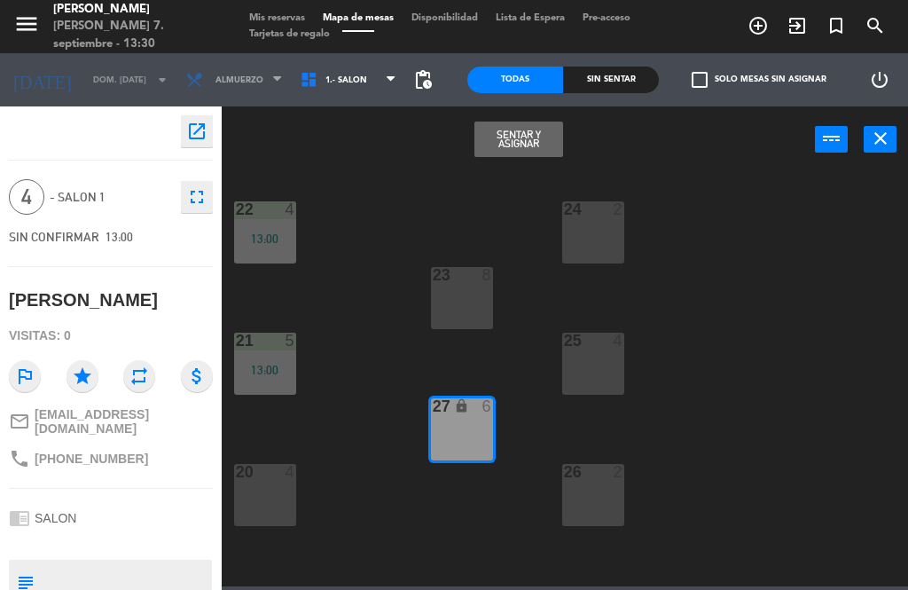
click at [529, 145] on button "Sentar y Asignar" at bounding box center [518, 139] width 89 height 35
